Goal: Transaction & Acquisition: Purchase product/service

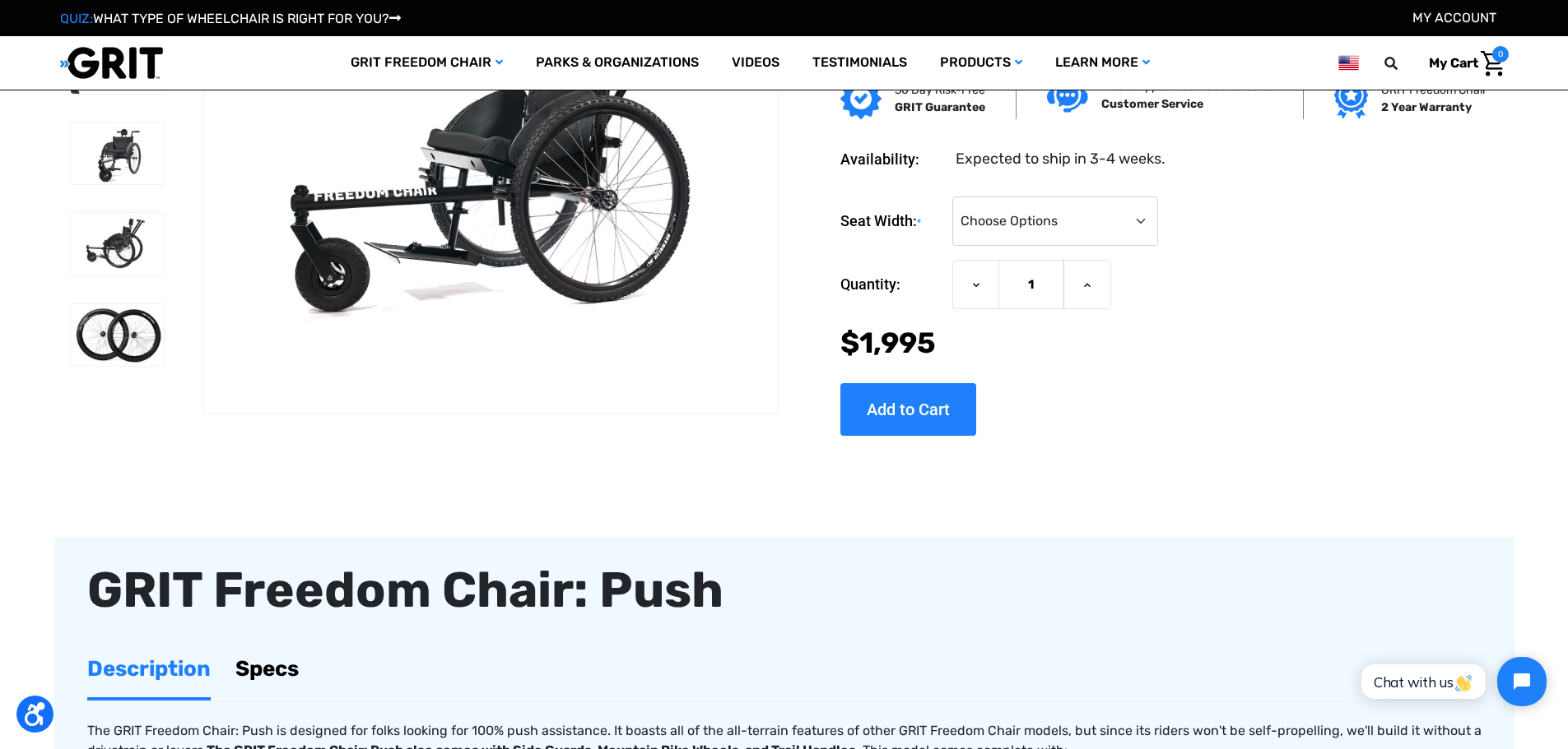
scroll to position [576, 0]
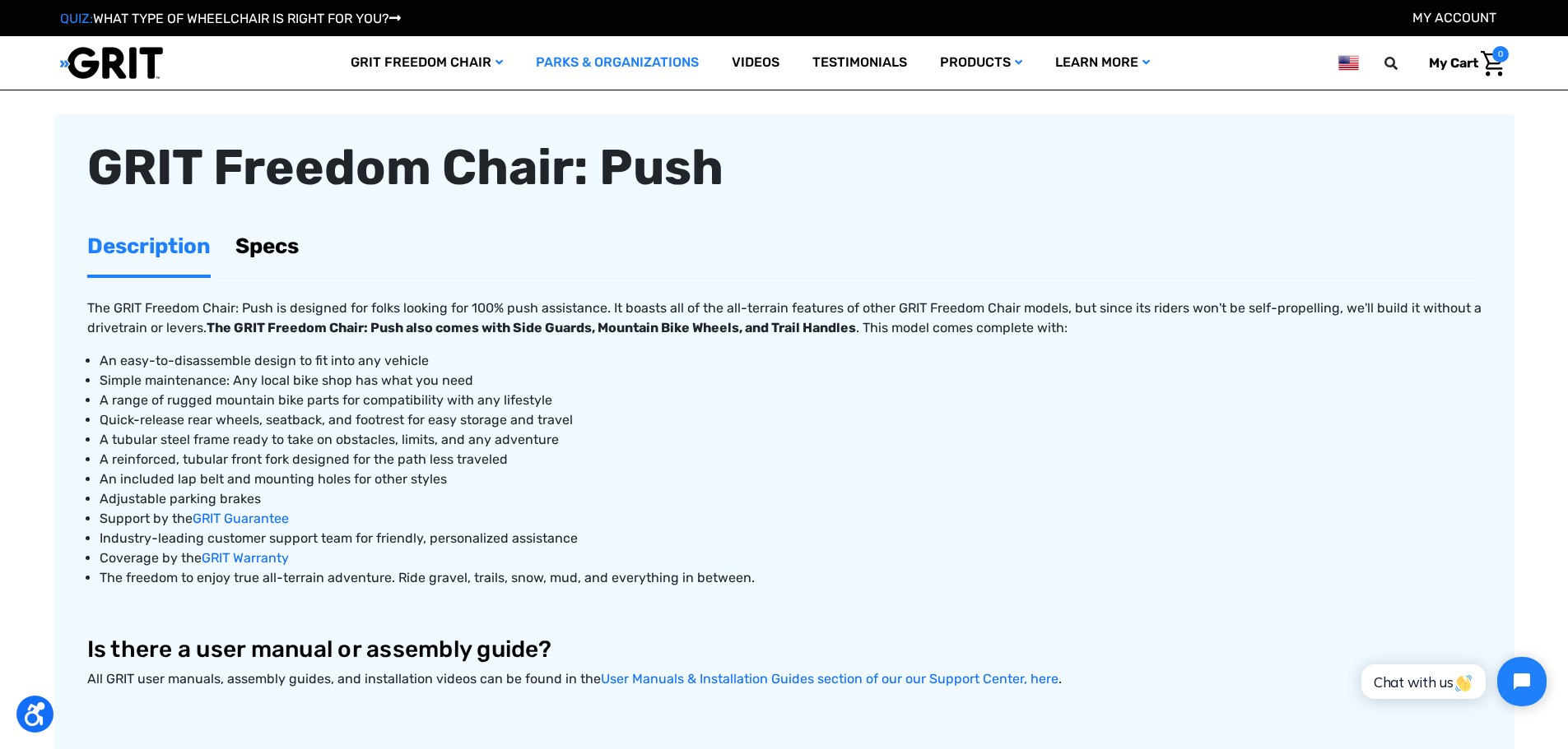
click at [588, 61] on link "Parks & Organizations" at bounding box center [618, 63] width 196 height 53
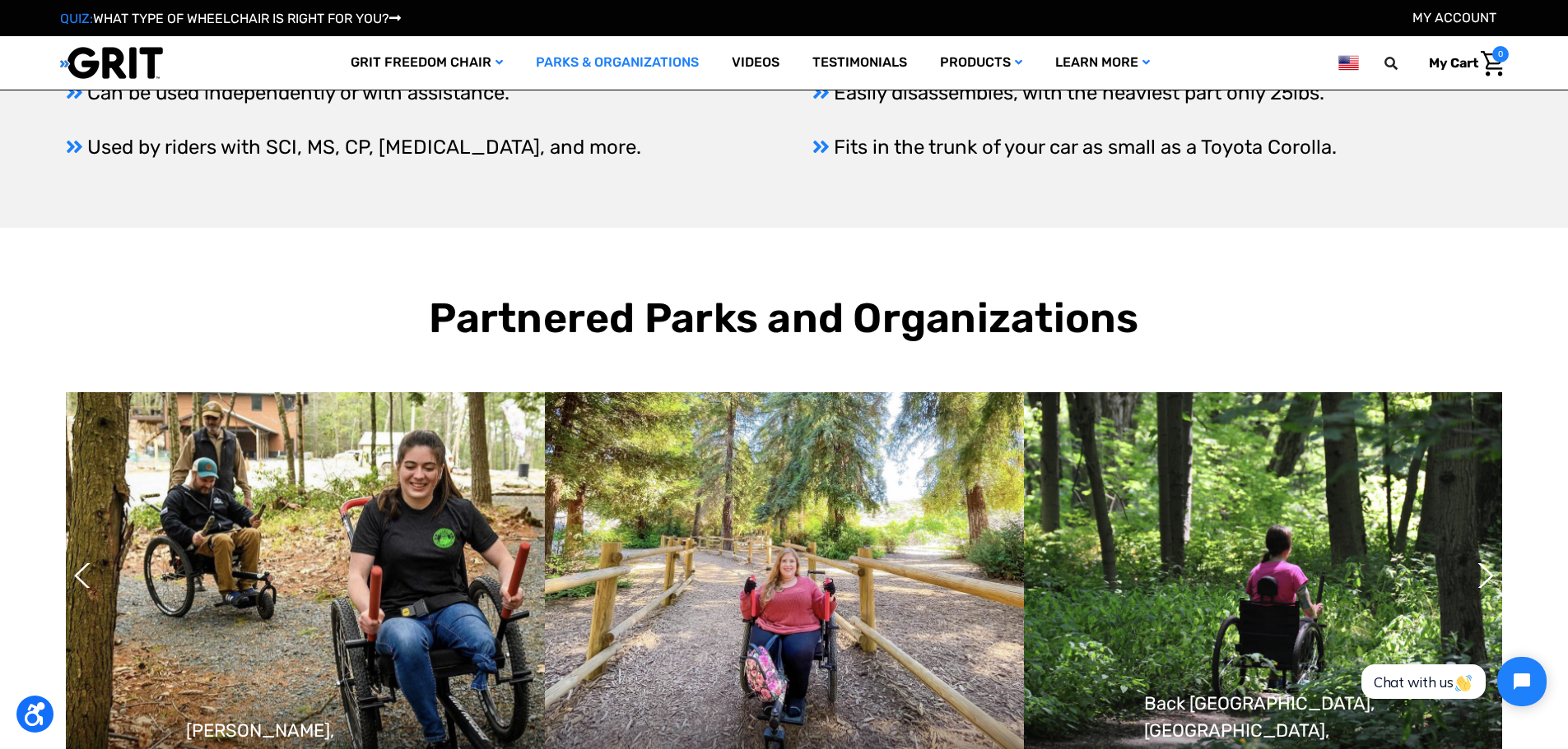
scroll to position [1150, 0]
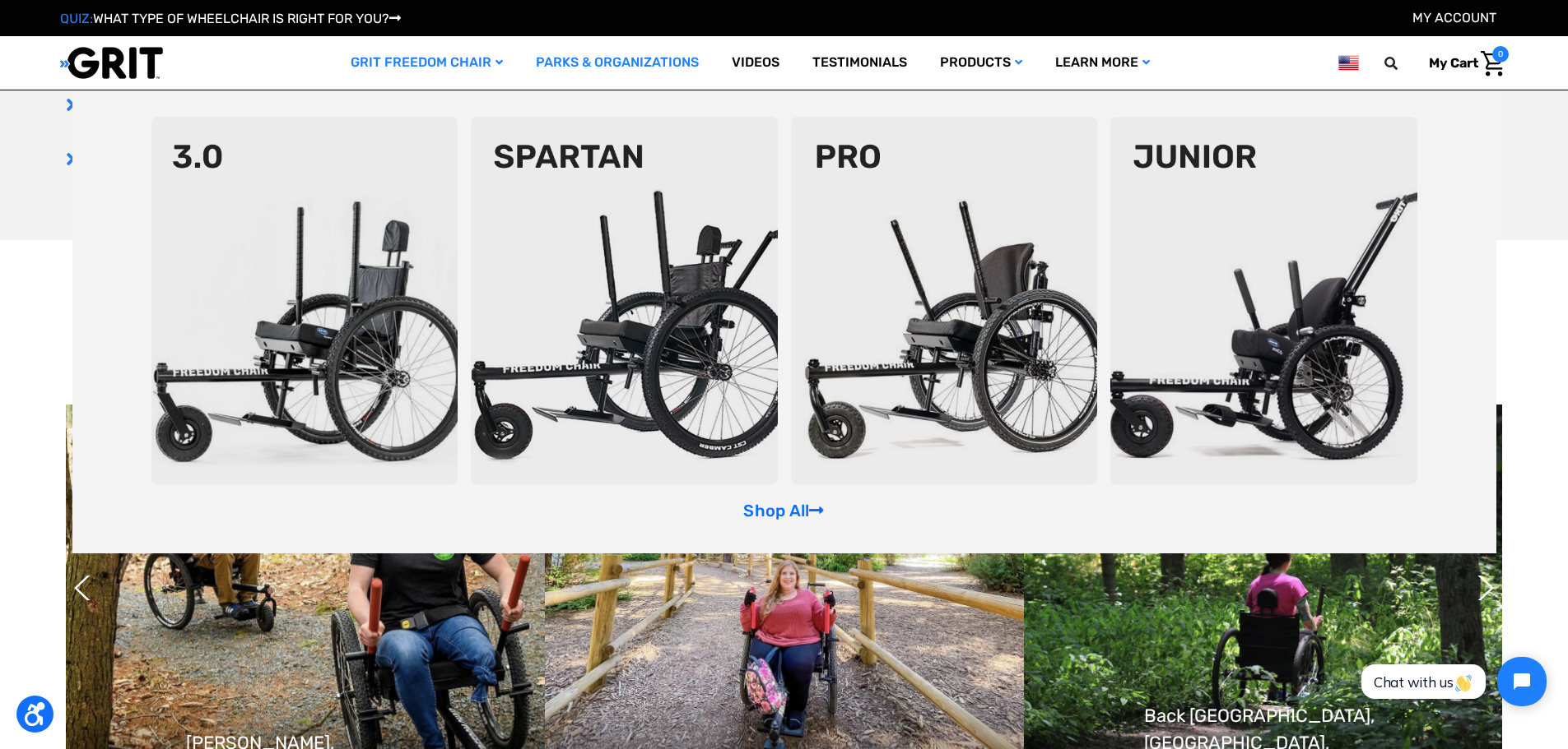
click at [1262, 321] on img at bounding box center [1264, 301] width 307 height 368
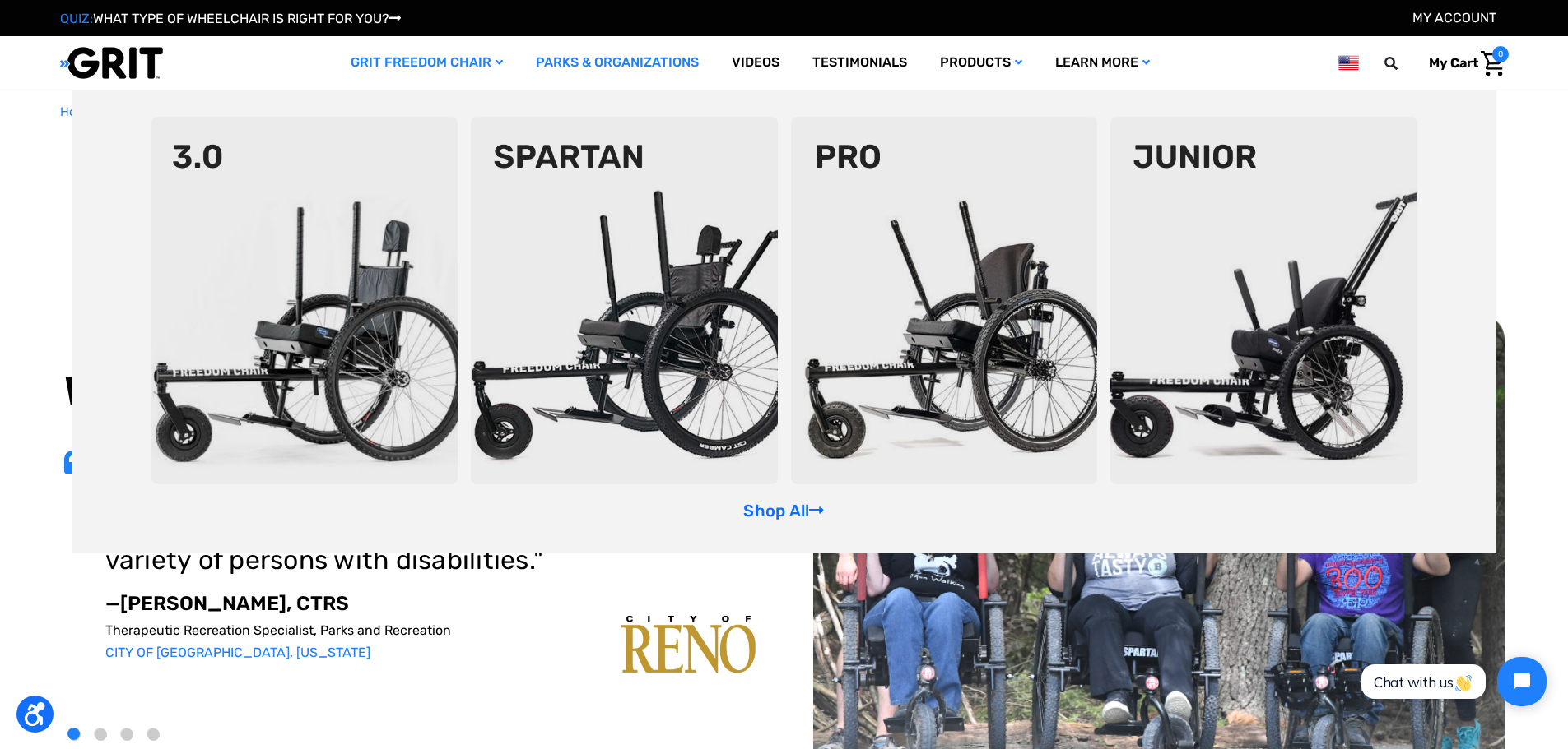
click at [955, 292] on img at bounding box center [944, 301] width 307 height 368
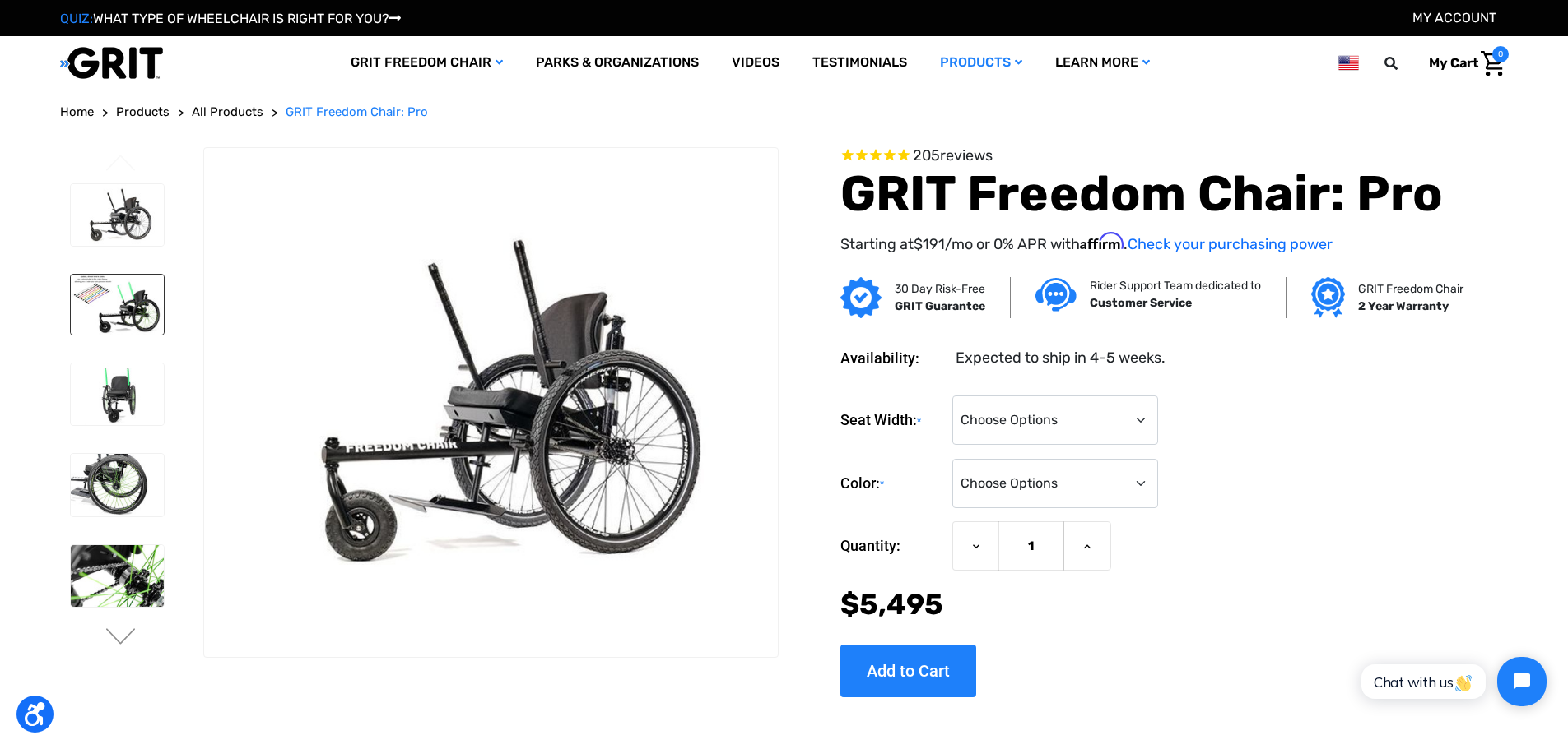
click at [128, 306] on img at bounding box center [117, 305] width 93 height 60
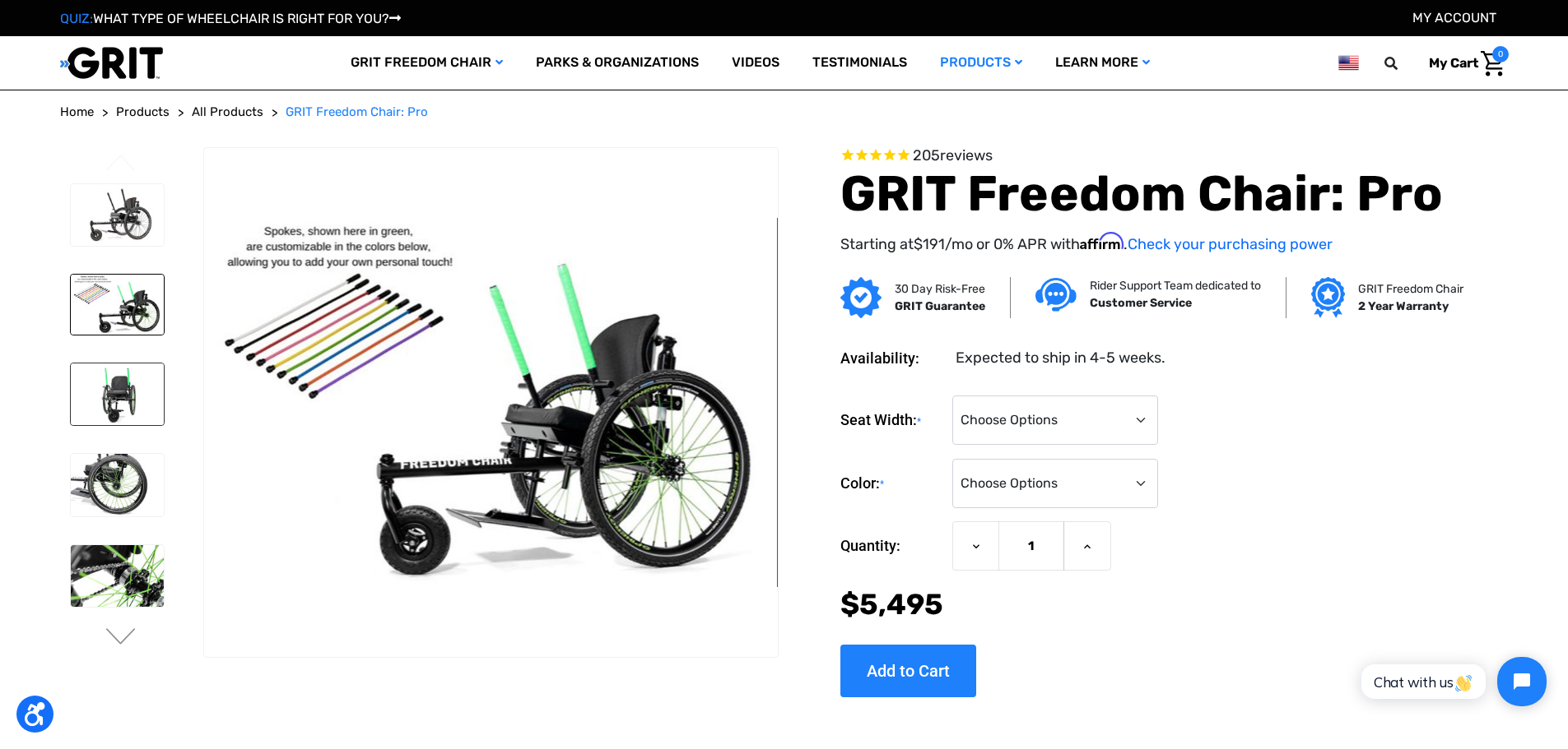
click at [138, 388] on img at bounding box center [117, 394] width 93 height 62
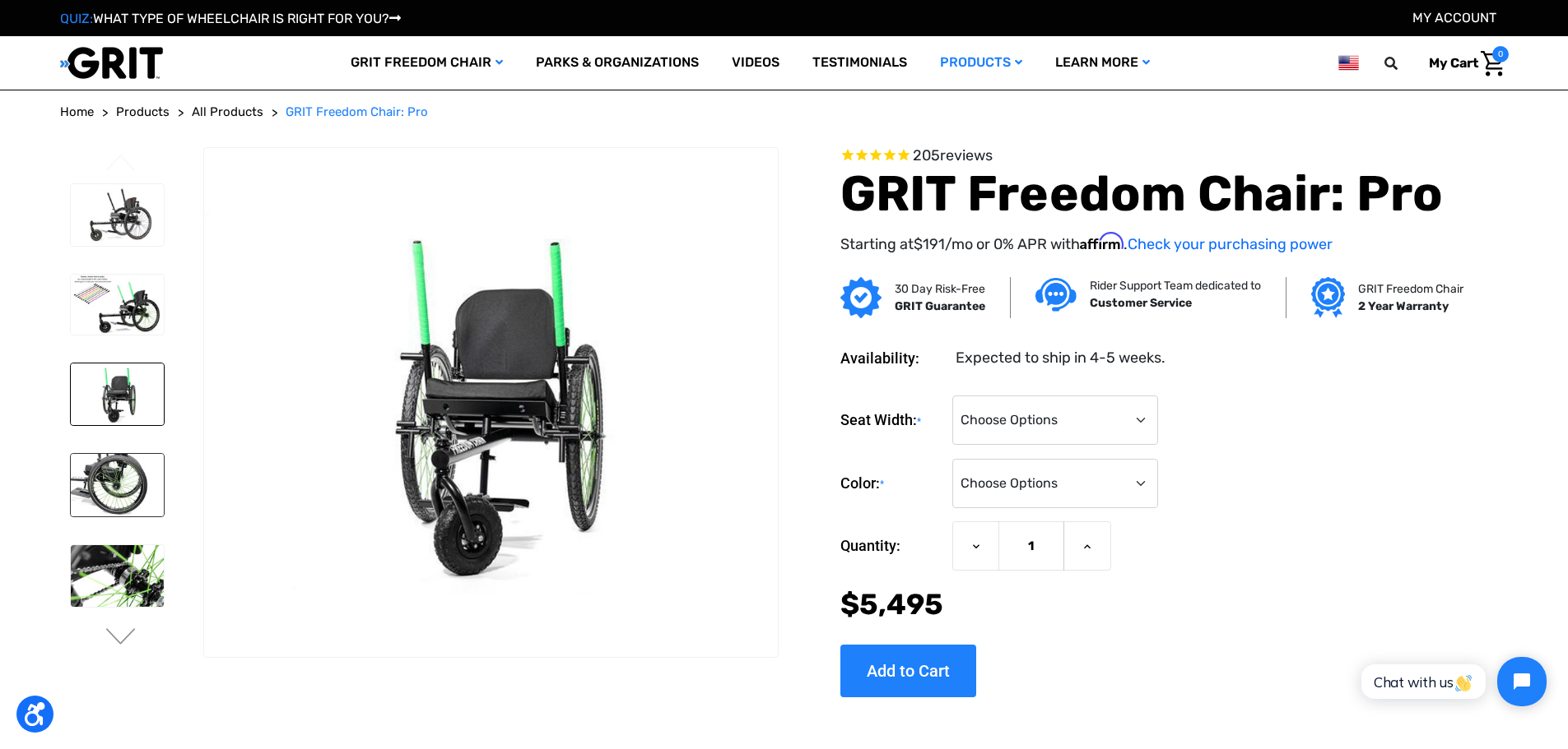
click at [134, 490] on img at bounding box center [117, 485] width 93 height 62
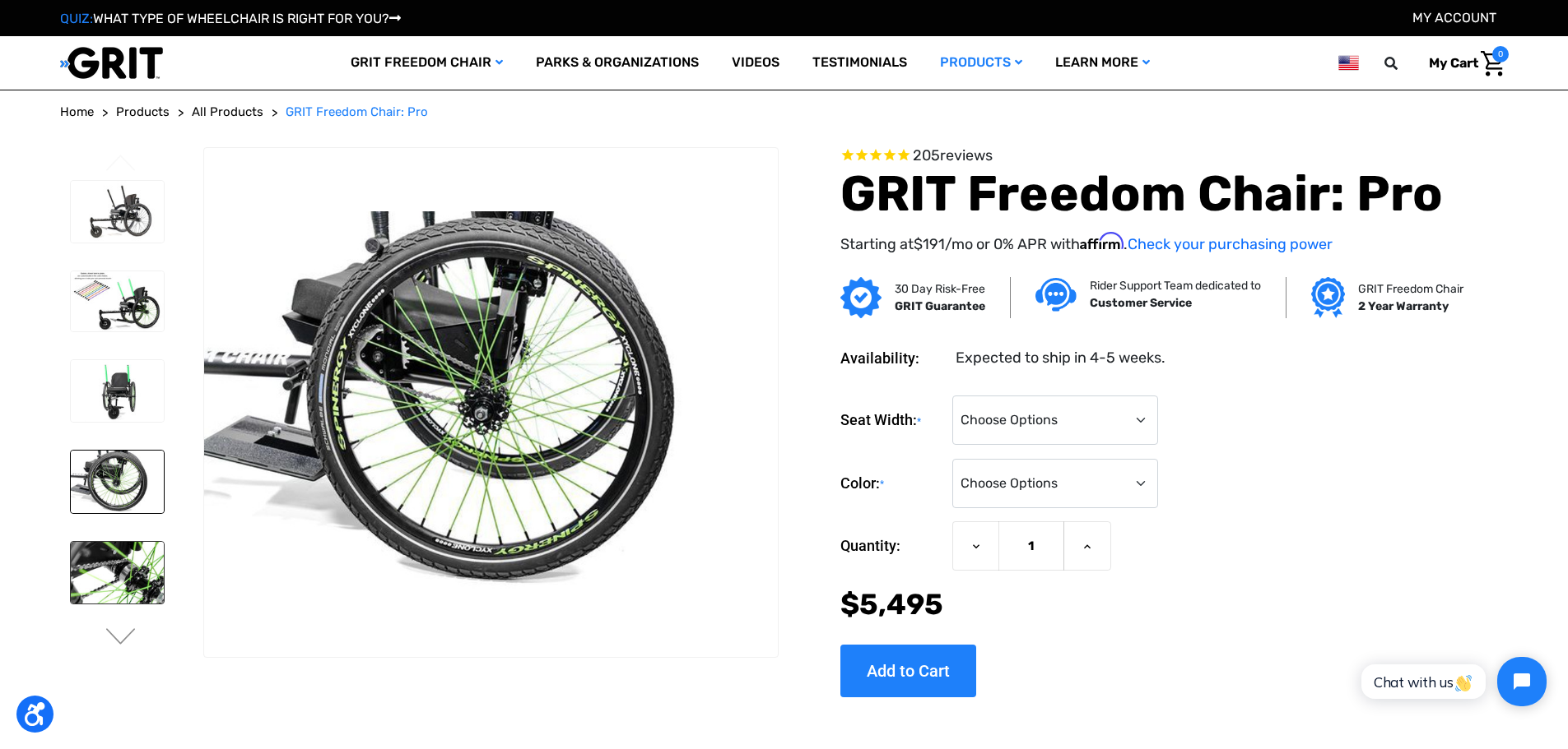
click at [143, 584] on img at bounding box center [117, 573] width 93 height 62
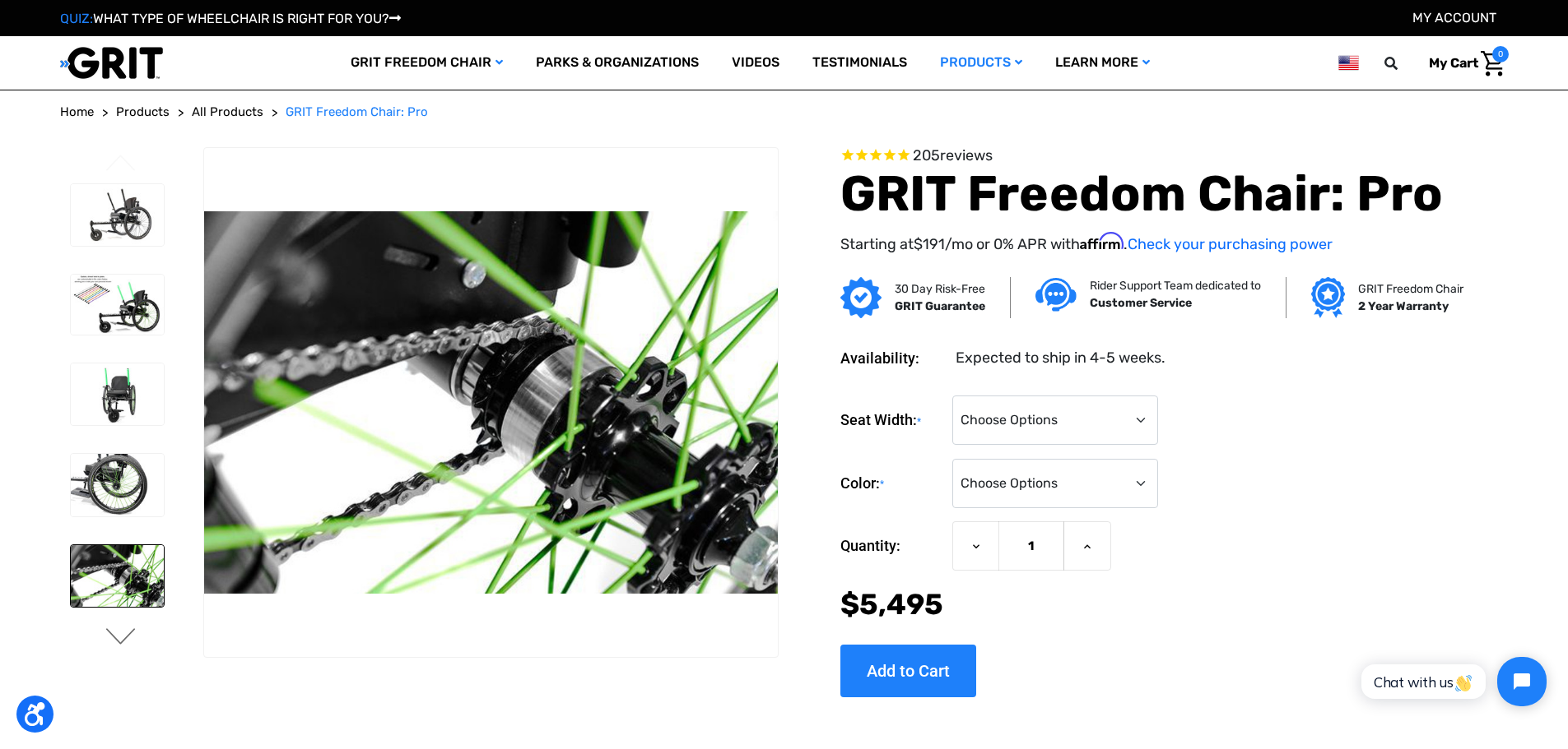
click at [120, 628] on button "Next" at bounding box center [121, 638] width 35 height 20
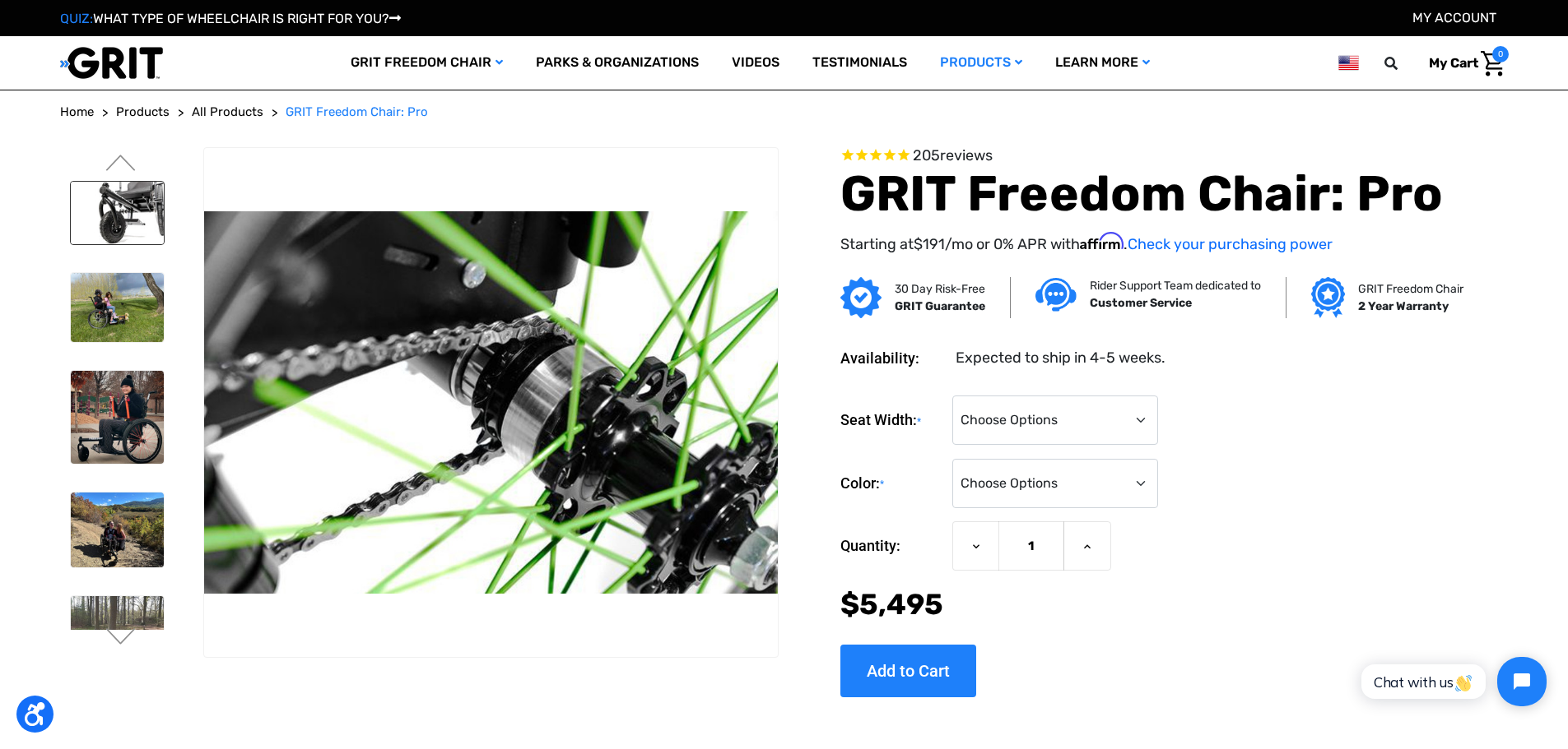
click at [120, 226] on img at bounding box center [117, 213] width 93 height 62
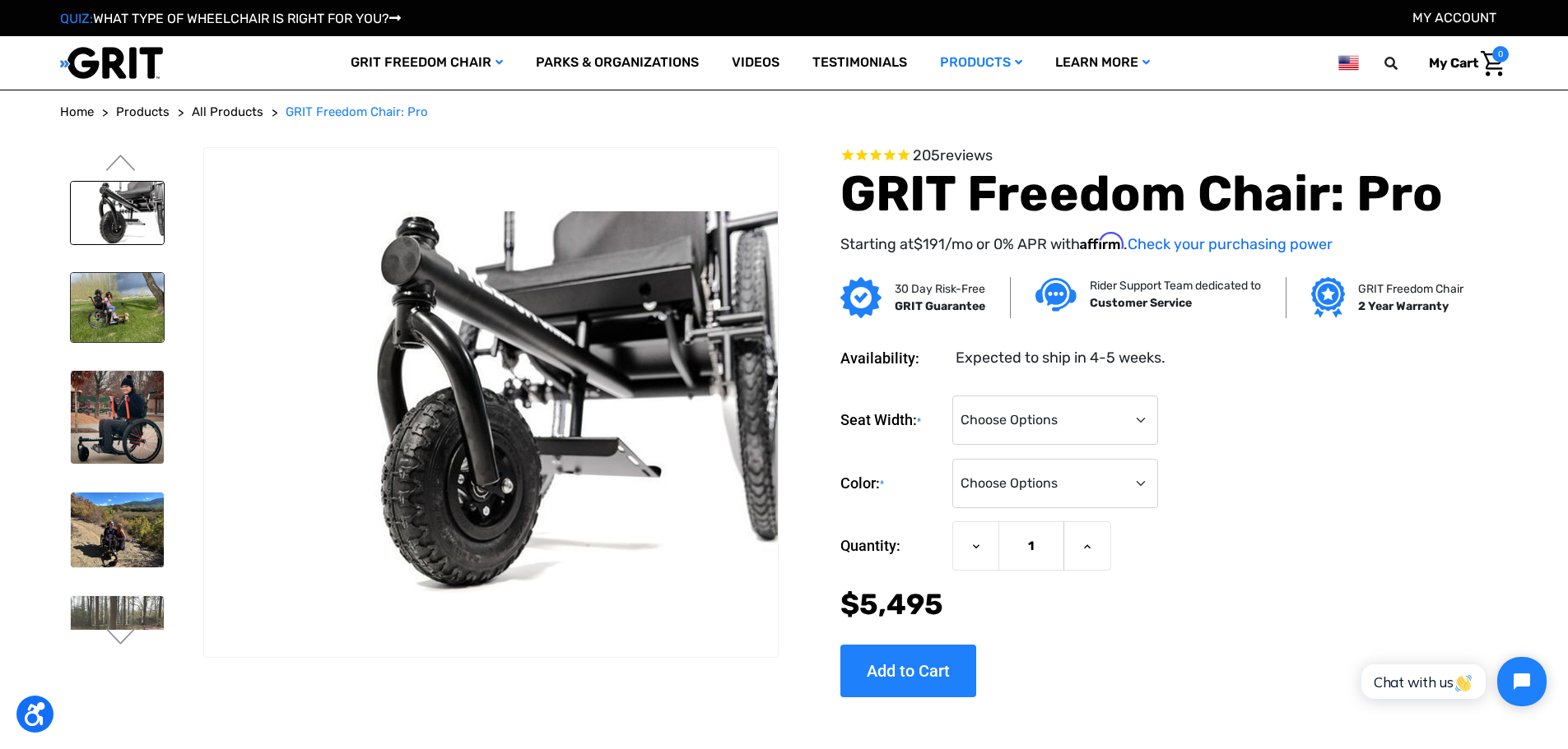
click at [123, 312] on img at bounding box center [117, 308] width 93 height 70
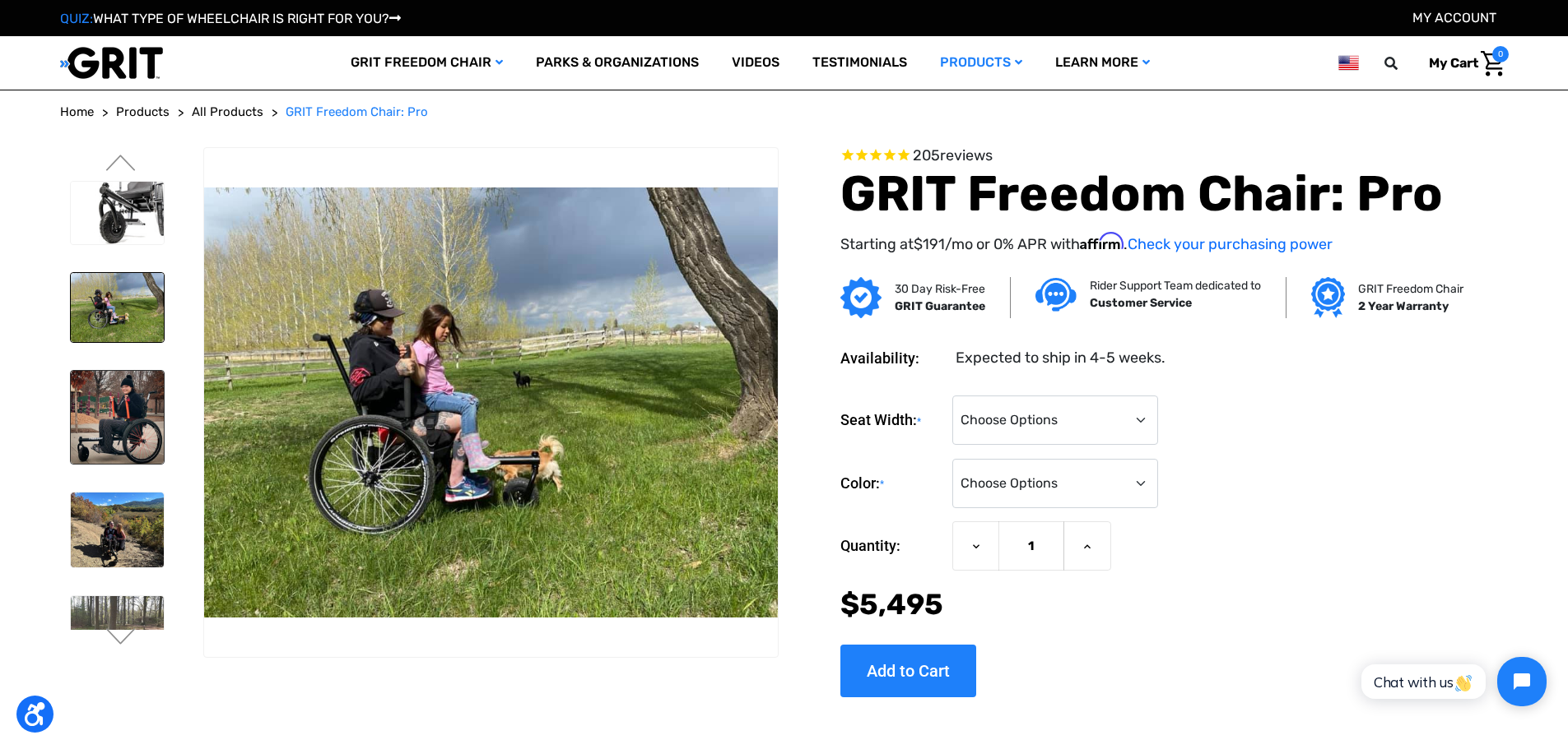
click at [144, 387] on img at bounding box center [117, 418] width 93 height 93
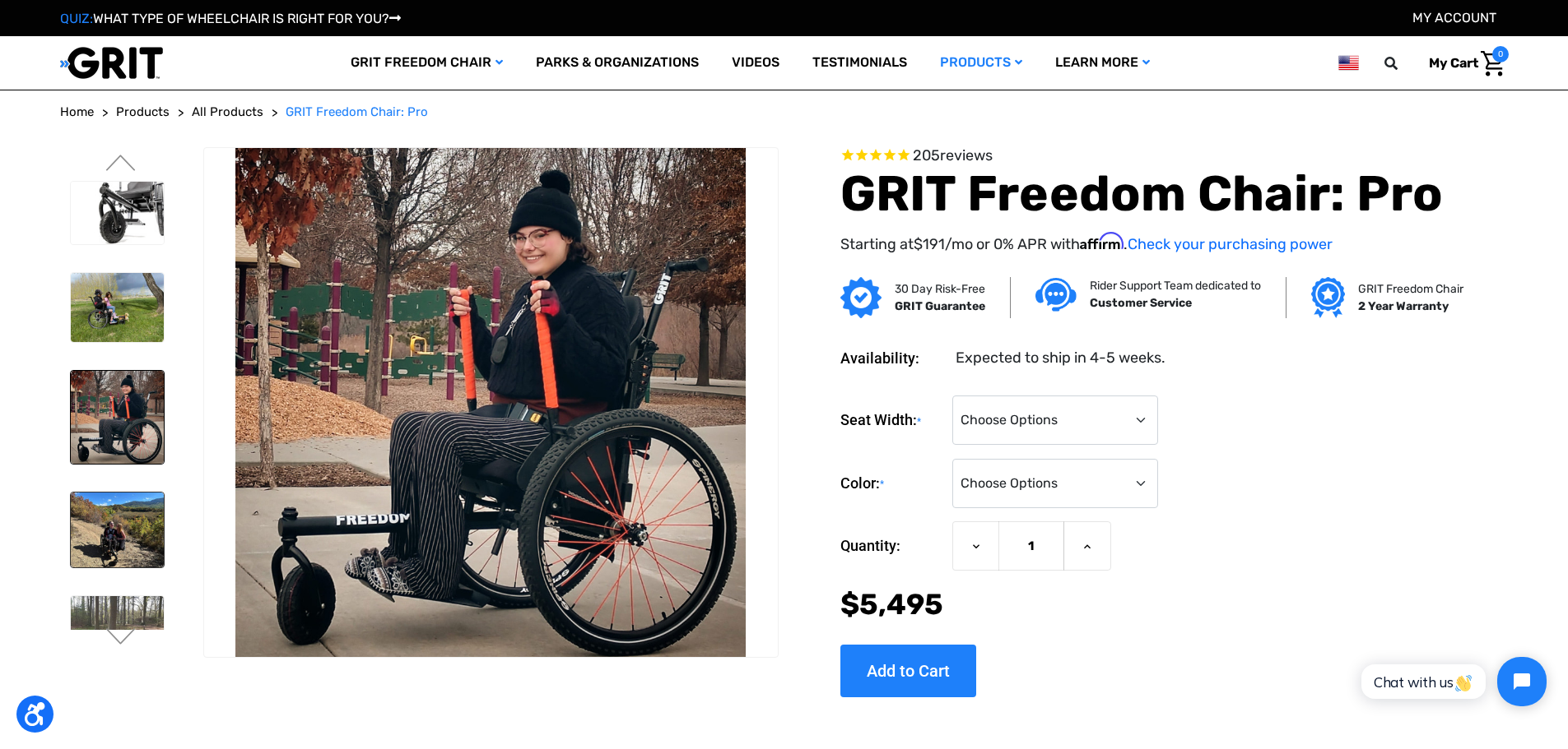
click at [115, 512] on img at bounding box center [117, 529] width 93 height 74
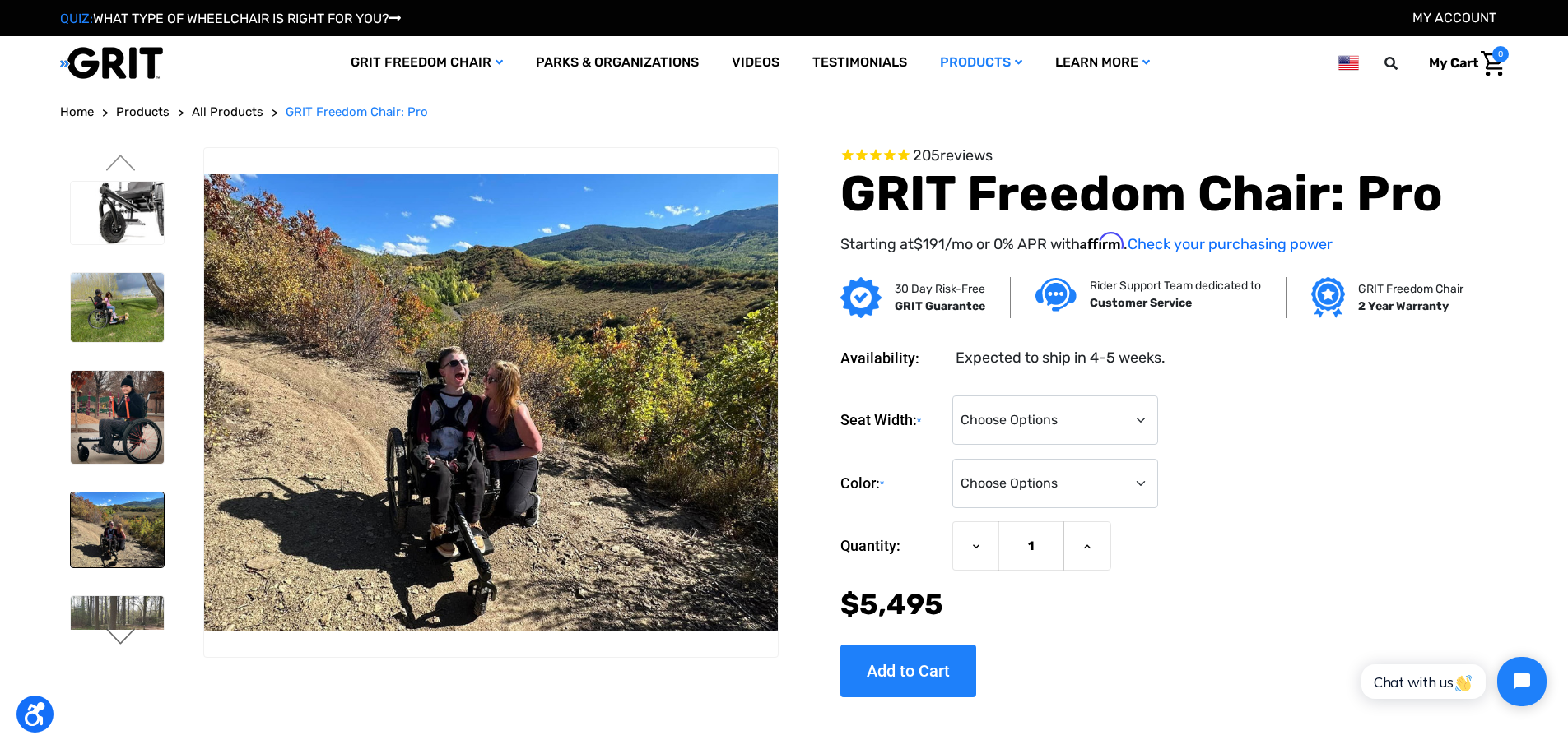
click at [117, 642] on button "Next" at bounding box center [121, 638] width 35 height 20
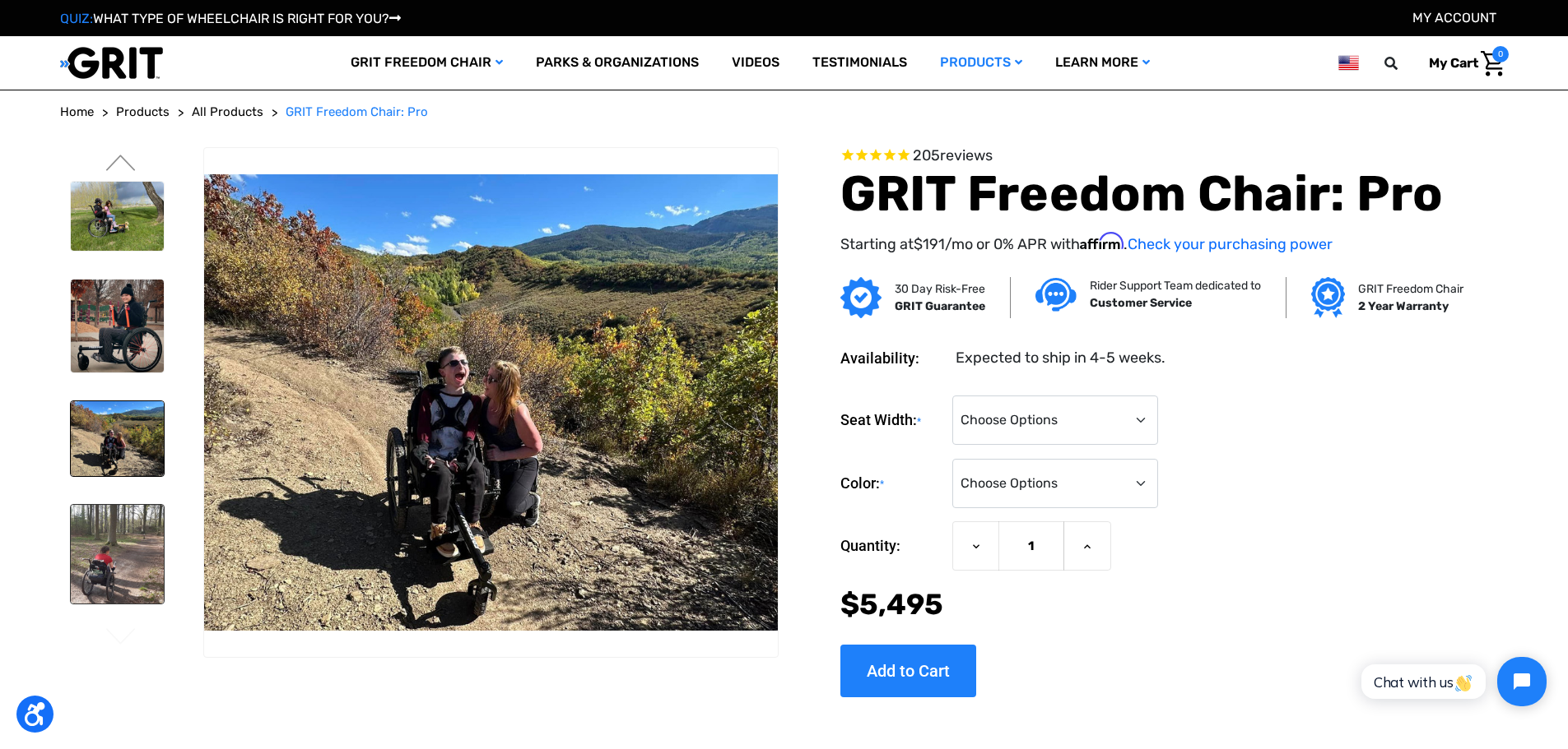
click at [120, 569] on img at bounding box center [117, 554] width 93 height 100
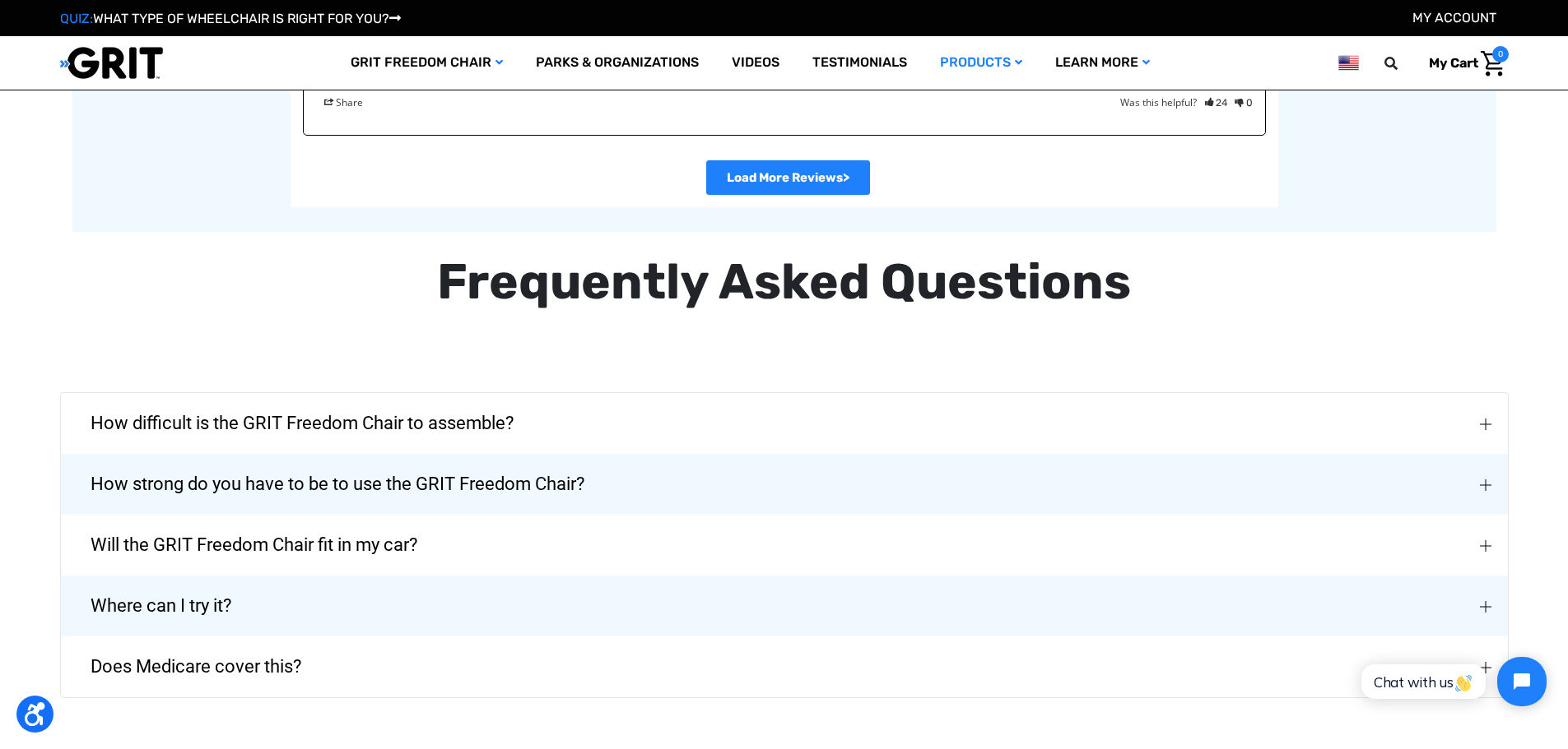
scroll to position [3701, 0]
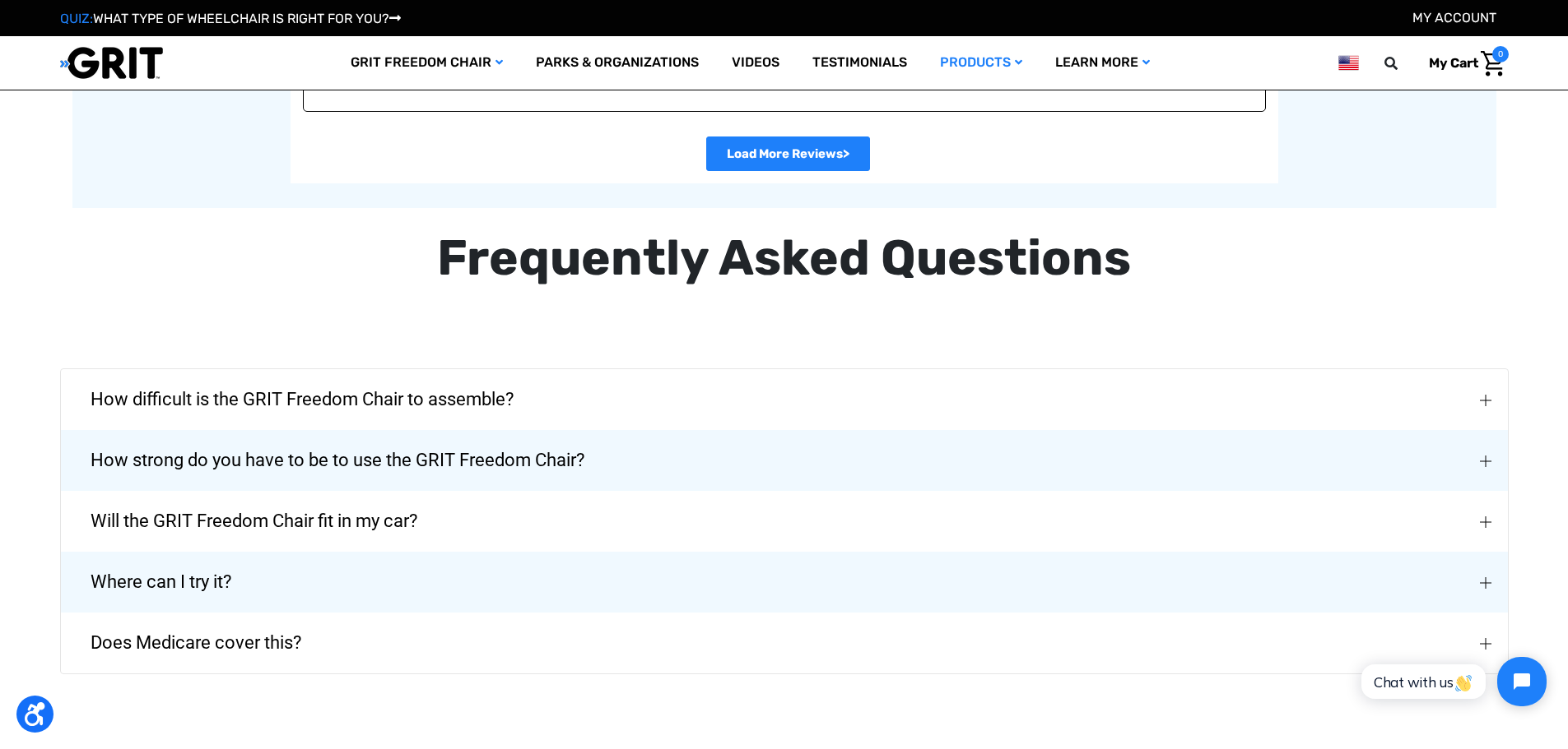
click at [350, 409] on span "How difficult is the GRIT Freedom Chair to assemble?" at bounding box center [302, 400] width 472 height 59
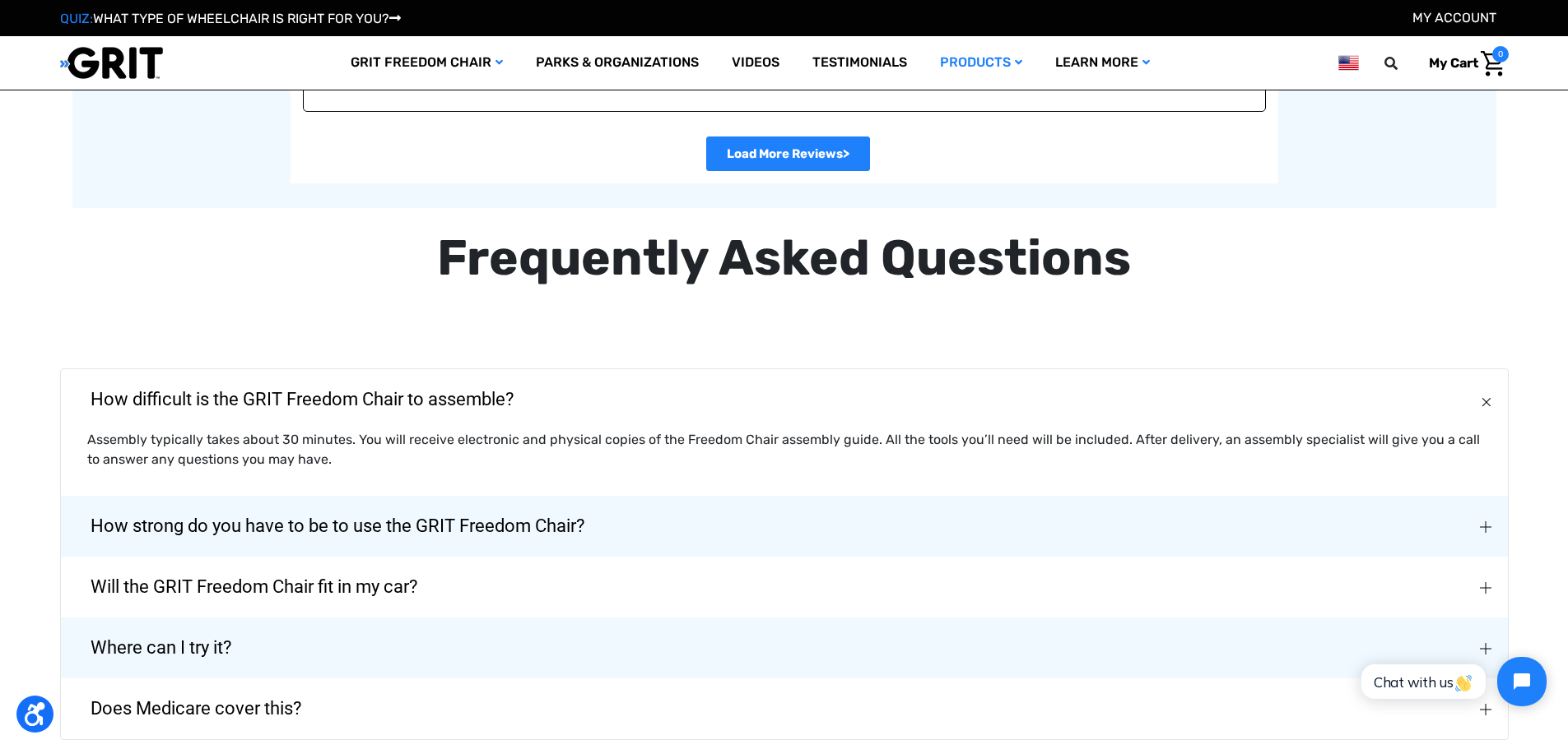
click at [352, 403] on span "How difficult is the GRIT Freedom Chair to assemble?" at bounding box center [302, 400] width 472 height 59
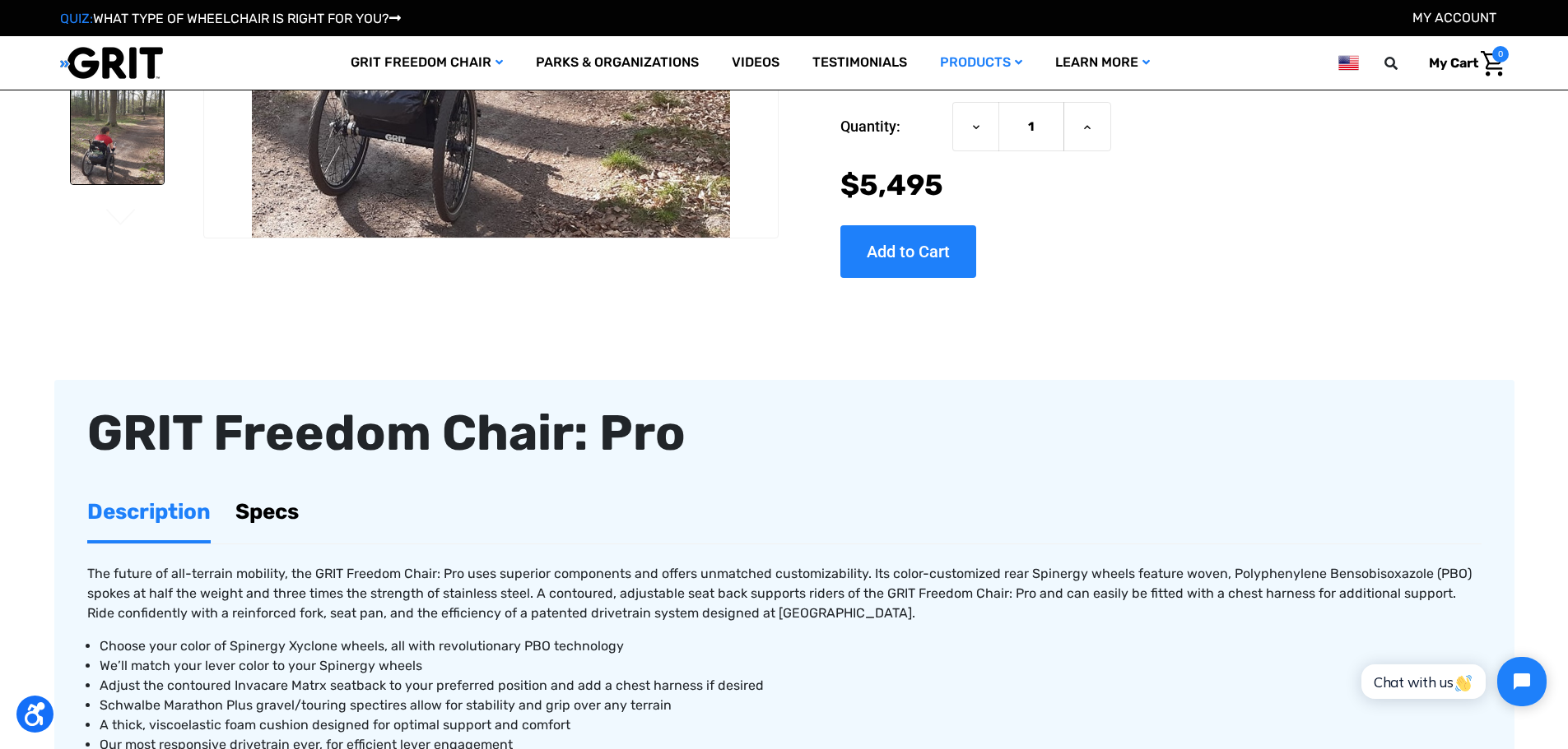
scroll to position [0, 0]
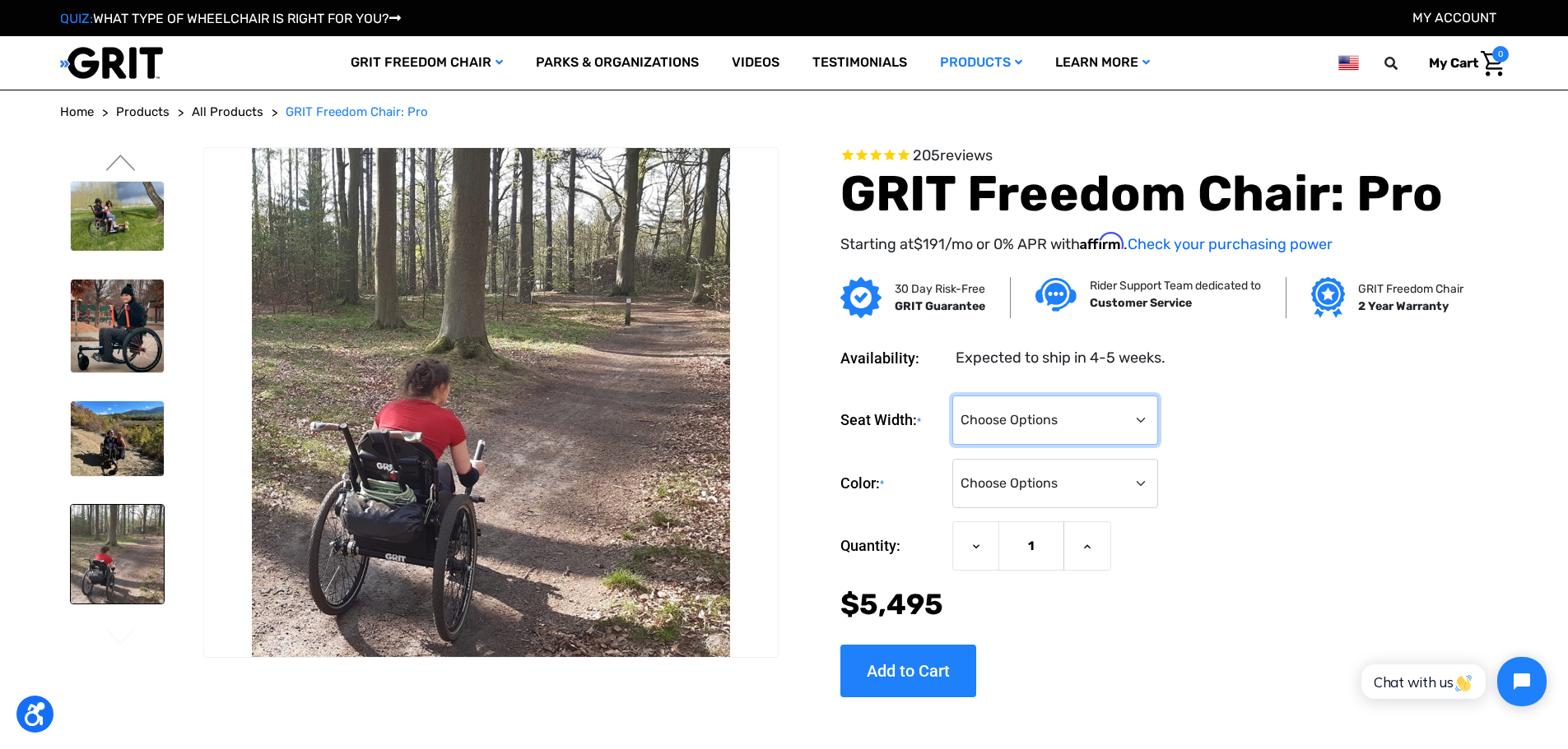
click at [1107, 405] on select "Choose Options 16" 18" 20"" at bounding box center [1055, 421] width 206 height 49
click at [952, 396] on select "Choose Options 16" 18" 20"" at bounding box center [1055, 421] width 206 height 49
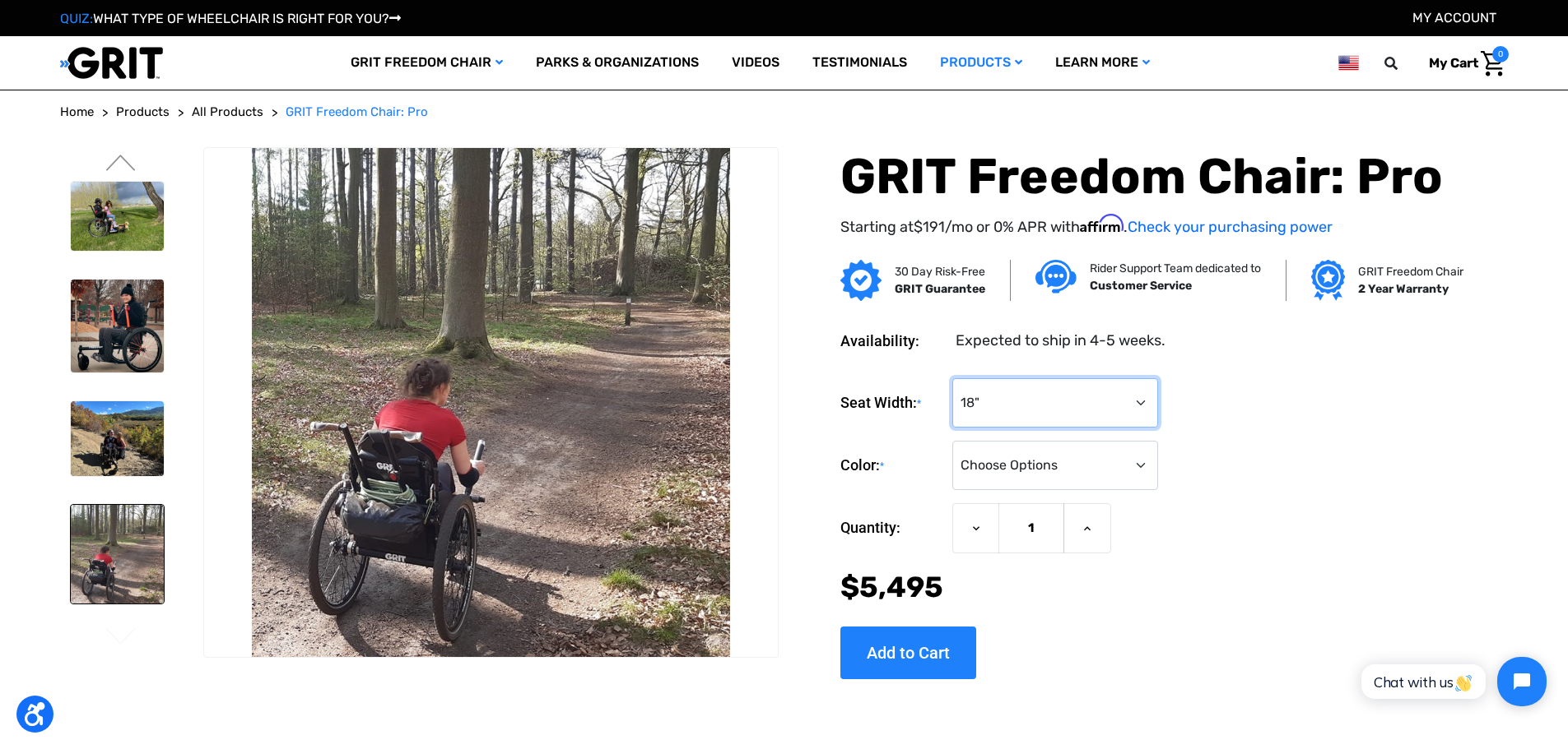
click at [1065, 396] on select "Choose Options 16" 18" 20"" at bounding box center [1055, 403] width 206 height 49
select select "326"
click at [952, 378] on select "Choose Options 16" 18" 20"" at bounding box center [1055, 403] width 206 height 49
click at [1065, 469] on select "Choose Options Black Blue Green Orange Pink Purple Red White Yellow" at bounding box center [1055, 466] width 206 height 49
select select "327"
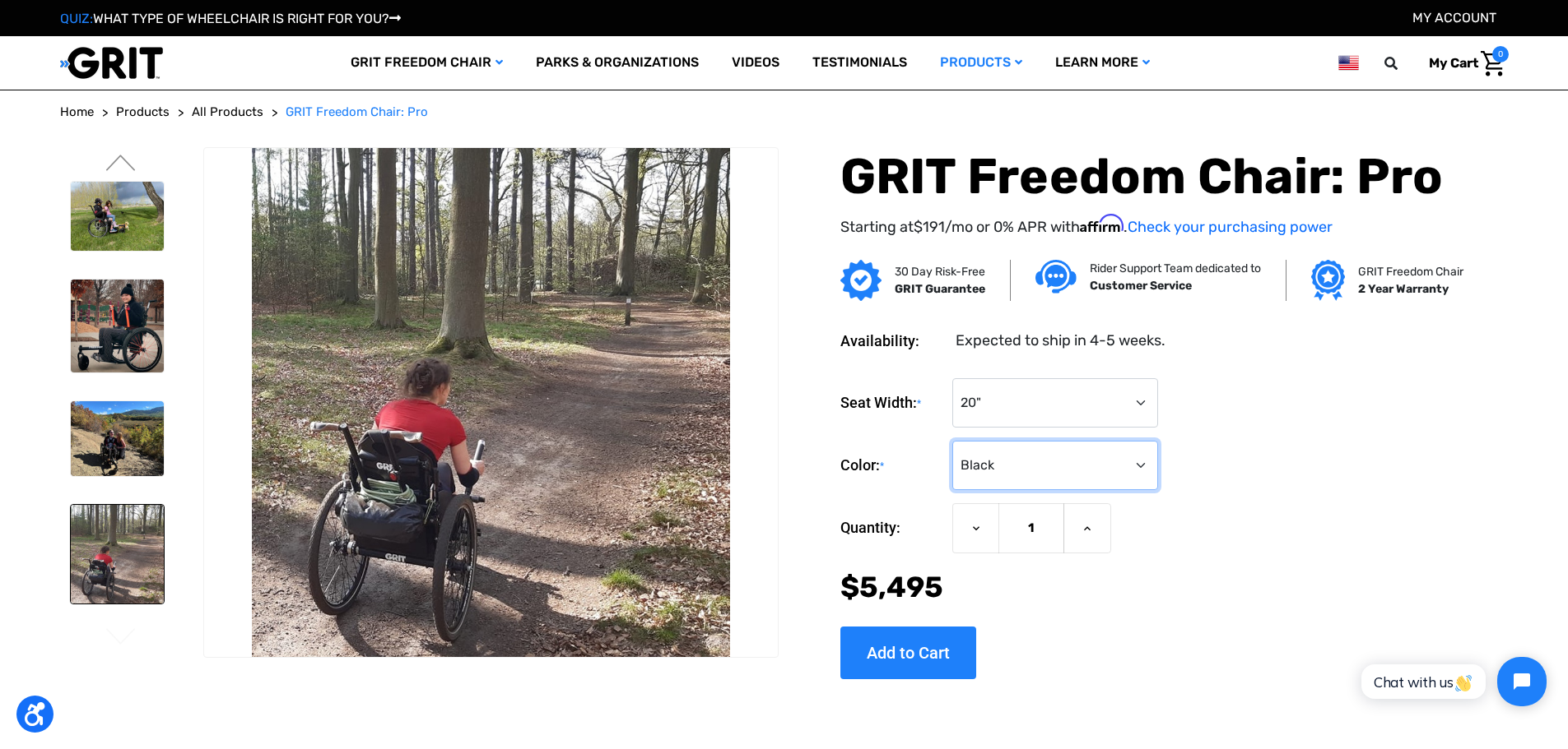
click at [952, 441] on select "Choose Options Black Blue Green Orange Pink Purple Red White Yellow" at bounding box center [1055, 466] width 206 height 49
click at [118, 456] on img at bounding box center [117, 438] width 93 height 74
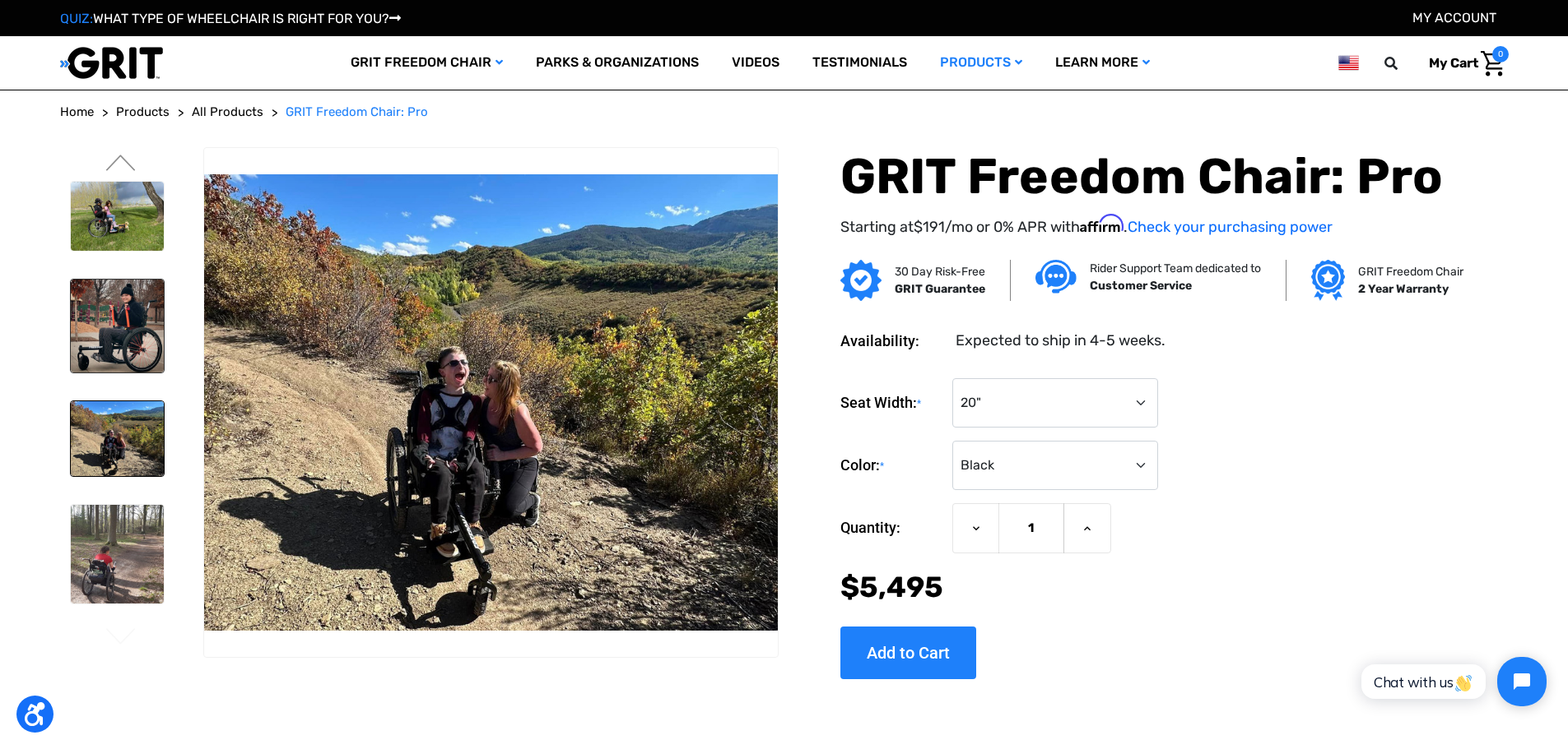
click at [107, 342] on img at bounding box center [117, 327] width 93 height 93
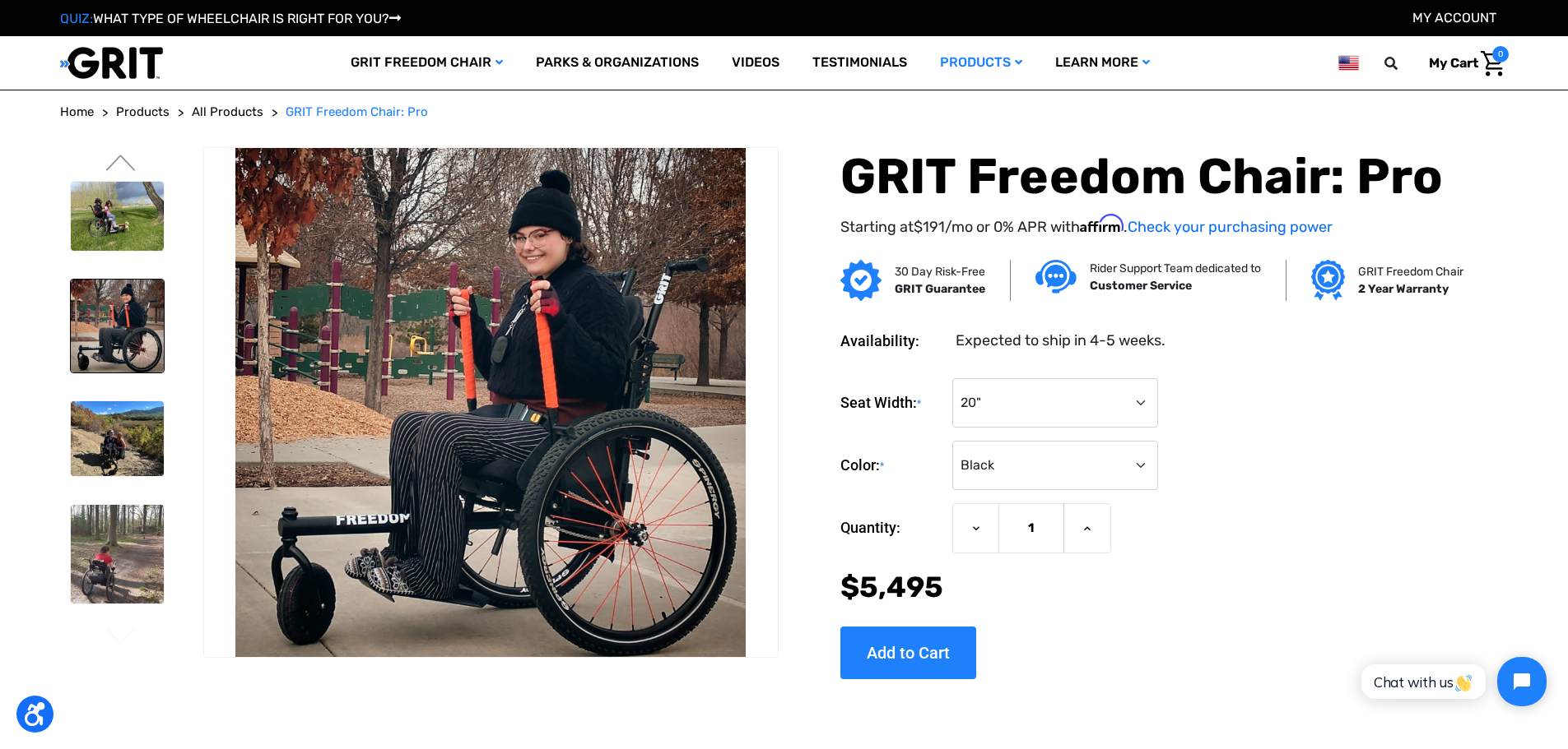
click at [119, 259] on li at bounding box center [116, 216] width 108 height 86
click at [124, 223] on img at bounding box center [117, 217] width 93 height 70
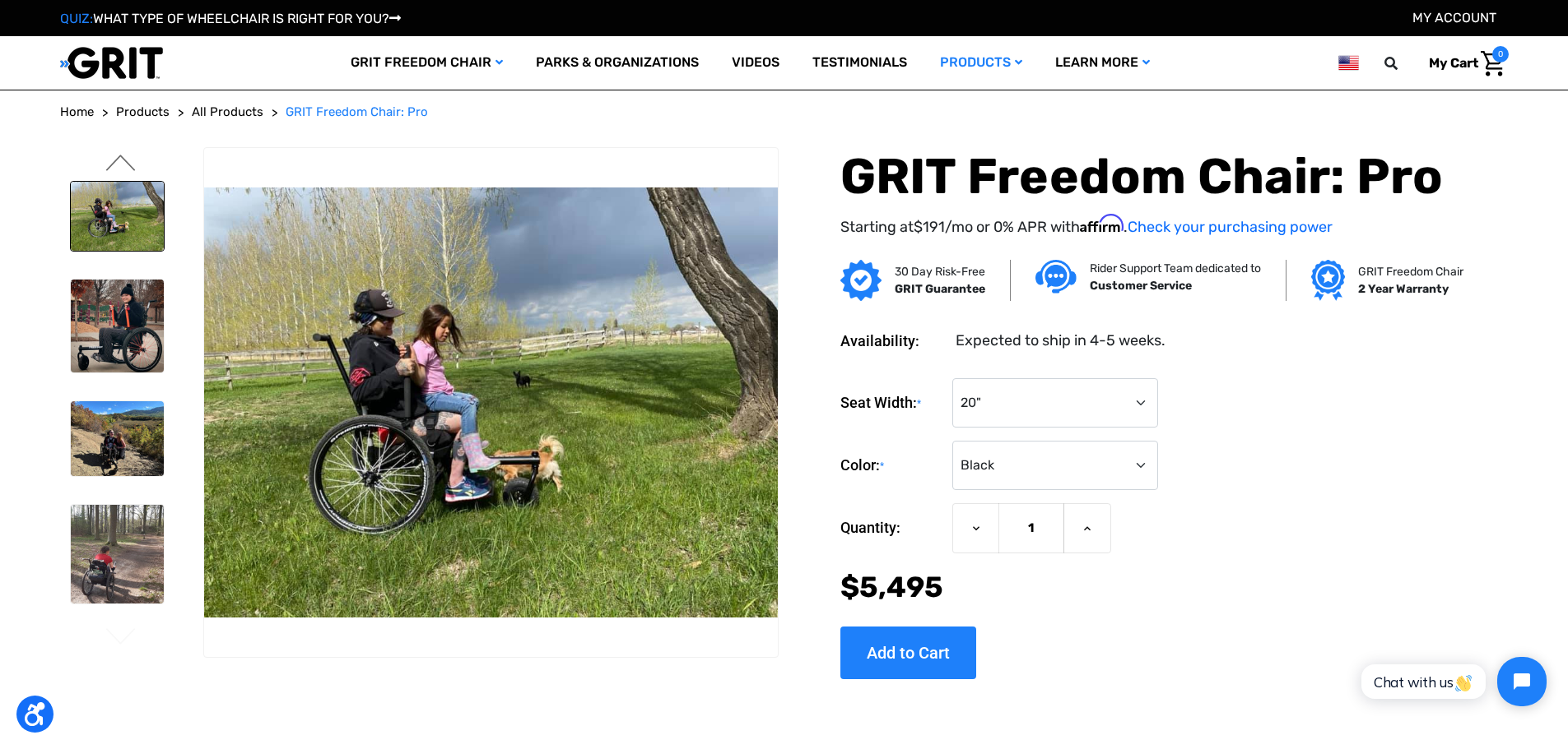
click at [119, 163] on button "Previous" at bounding box center [121, 164] width 35 height 20
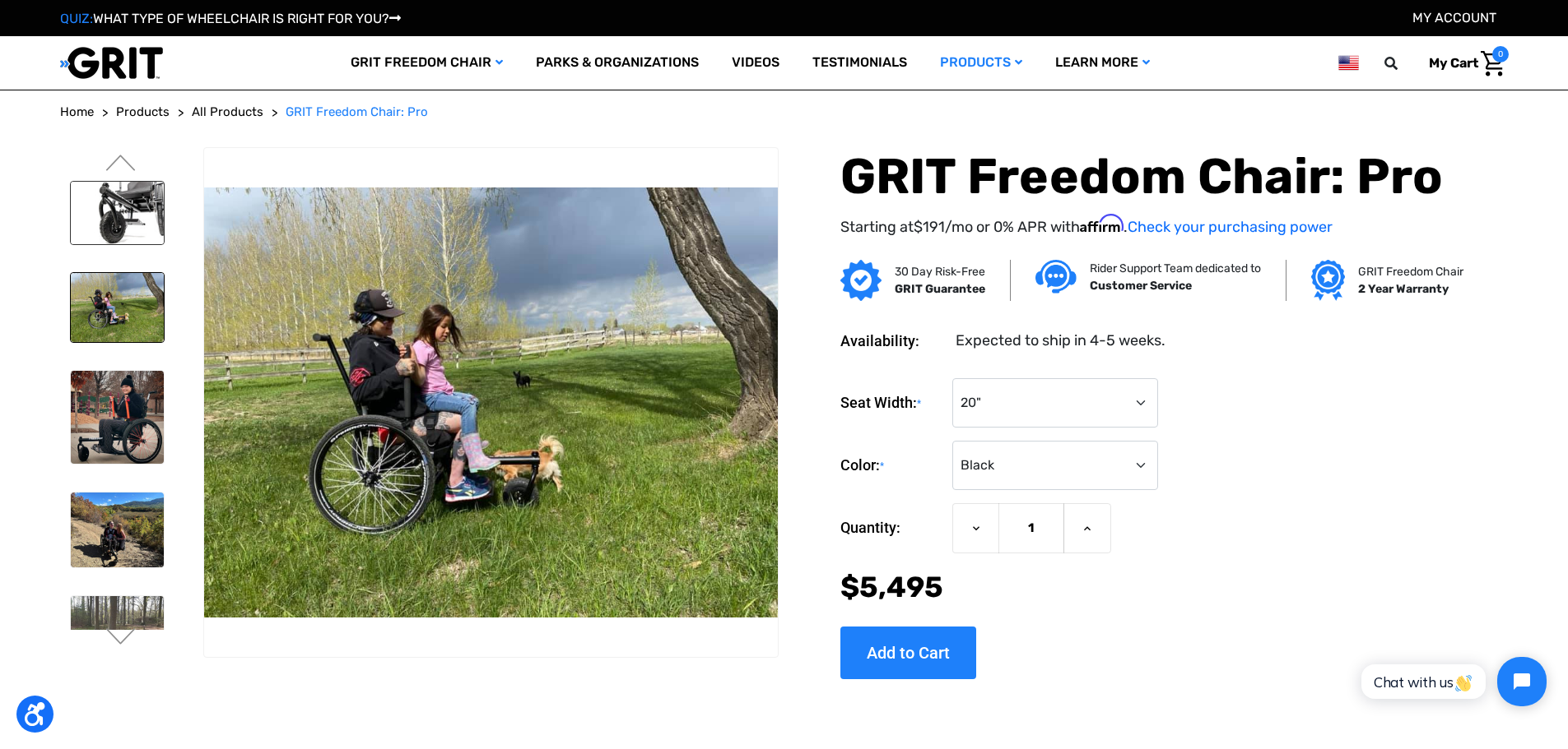
click at [129, 213] on img at bounding box center [117, 213] width 93 height 62
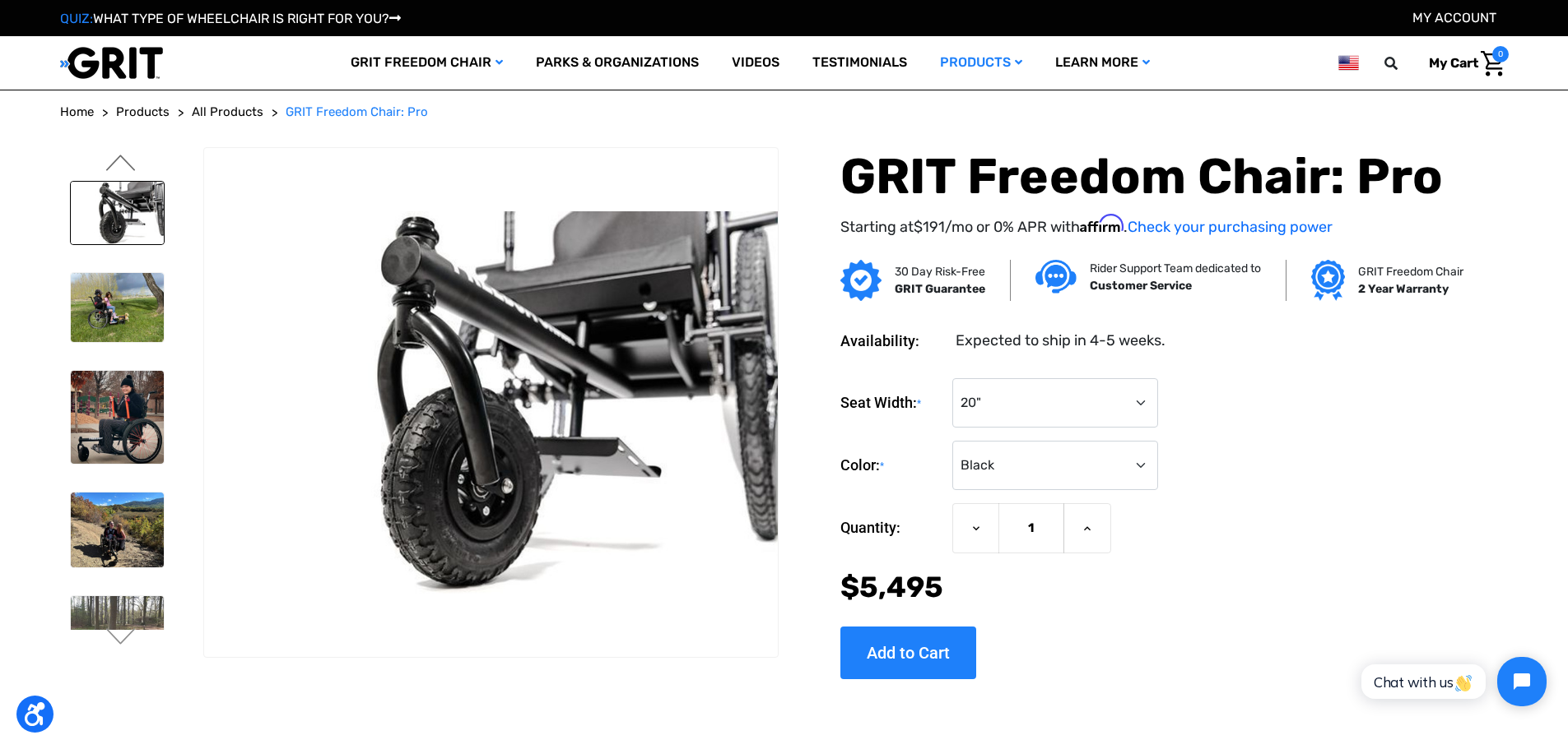
click at [121, 168] on button "Previous" at bounding box center [121, 164] width 35 height 20
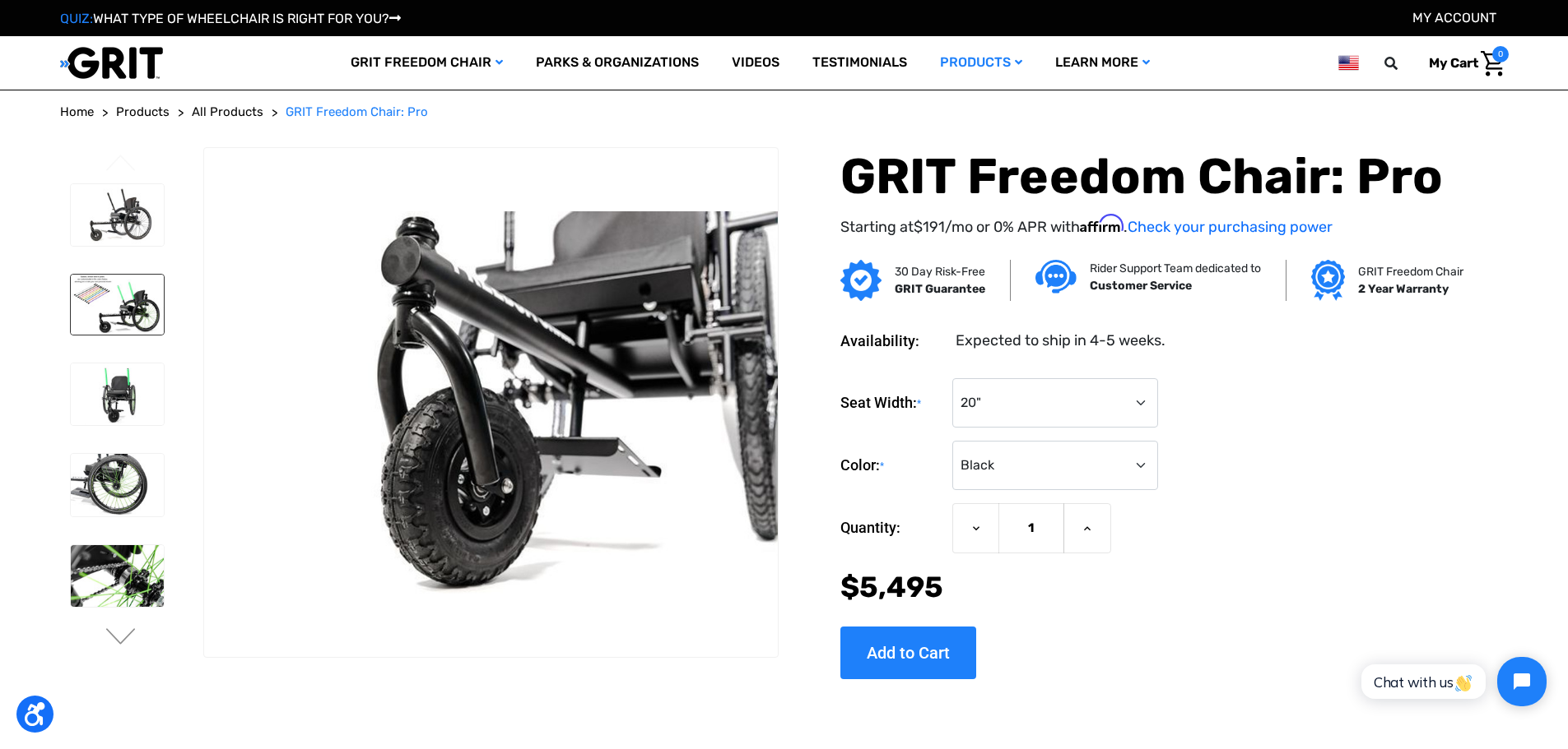
click at [151, 315] on img at bounding box center [117, 305] width 93 height 60
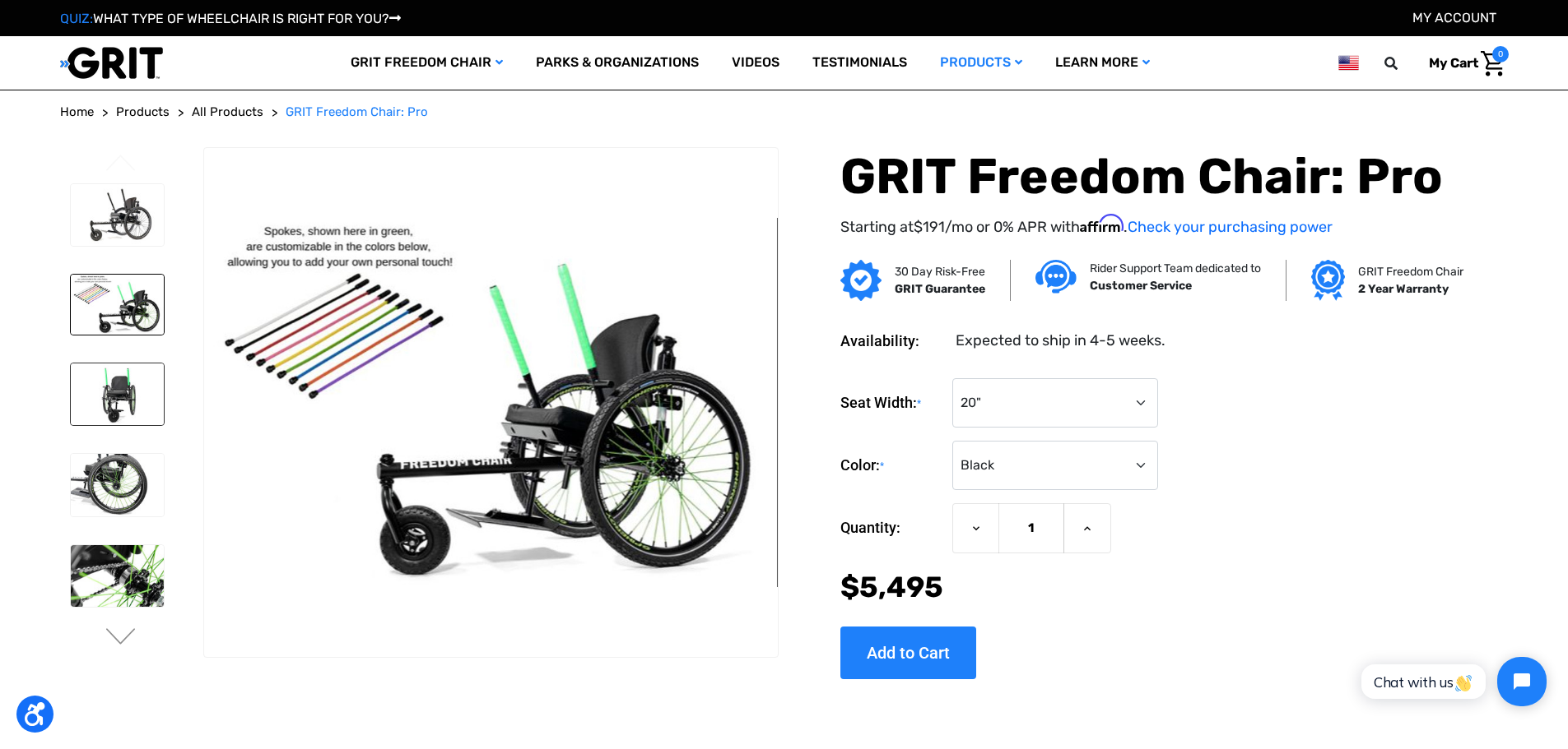
click at [124, 376] on img at bounding box center [117, 394] width 93 height 62
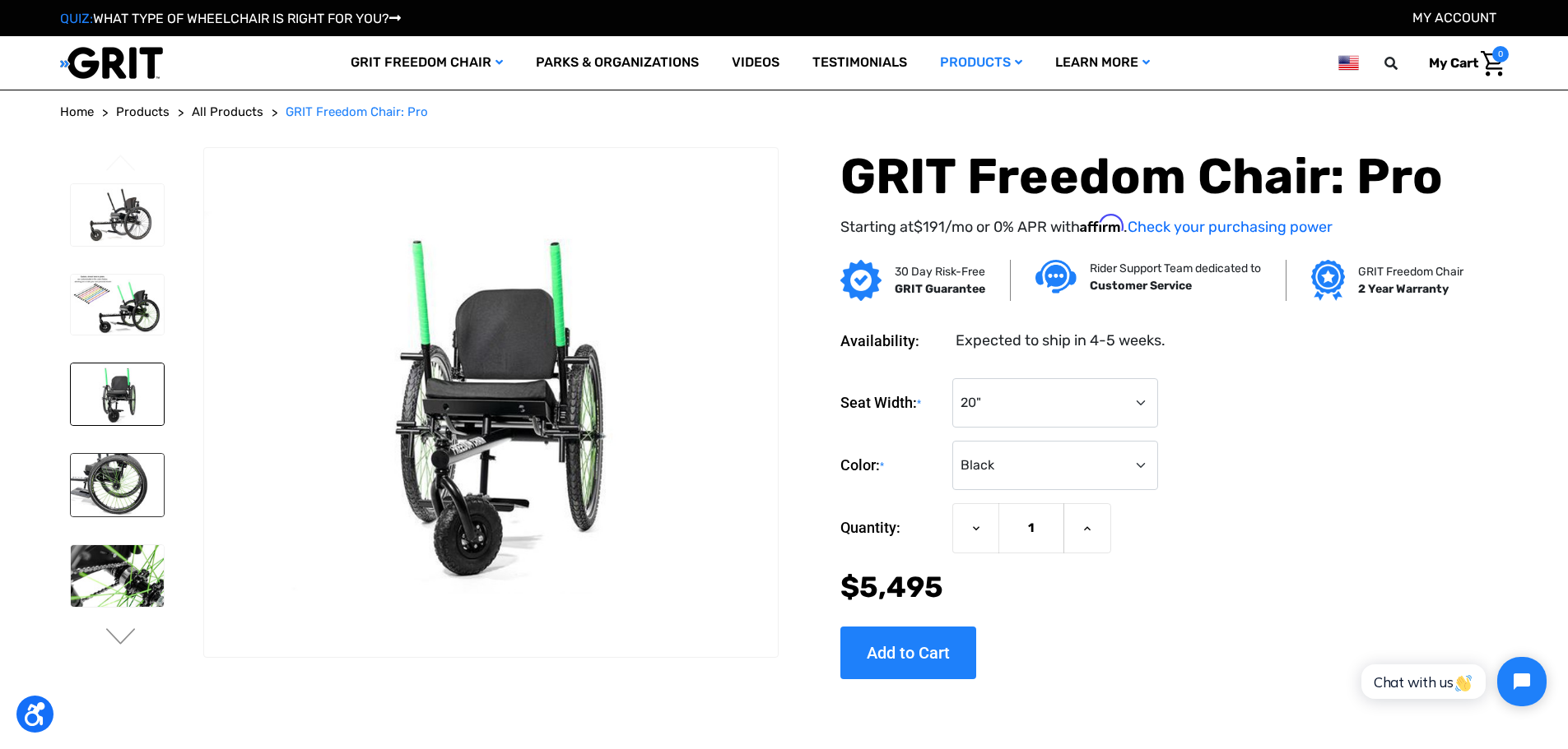
click at [105, 457] on img at bounding box center [117, 485] width 93 height 62
